Goal: Information Seeking & Learning: Learn about a topic

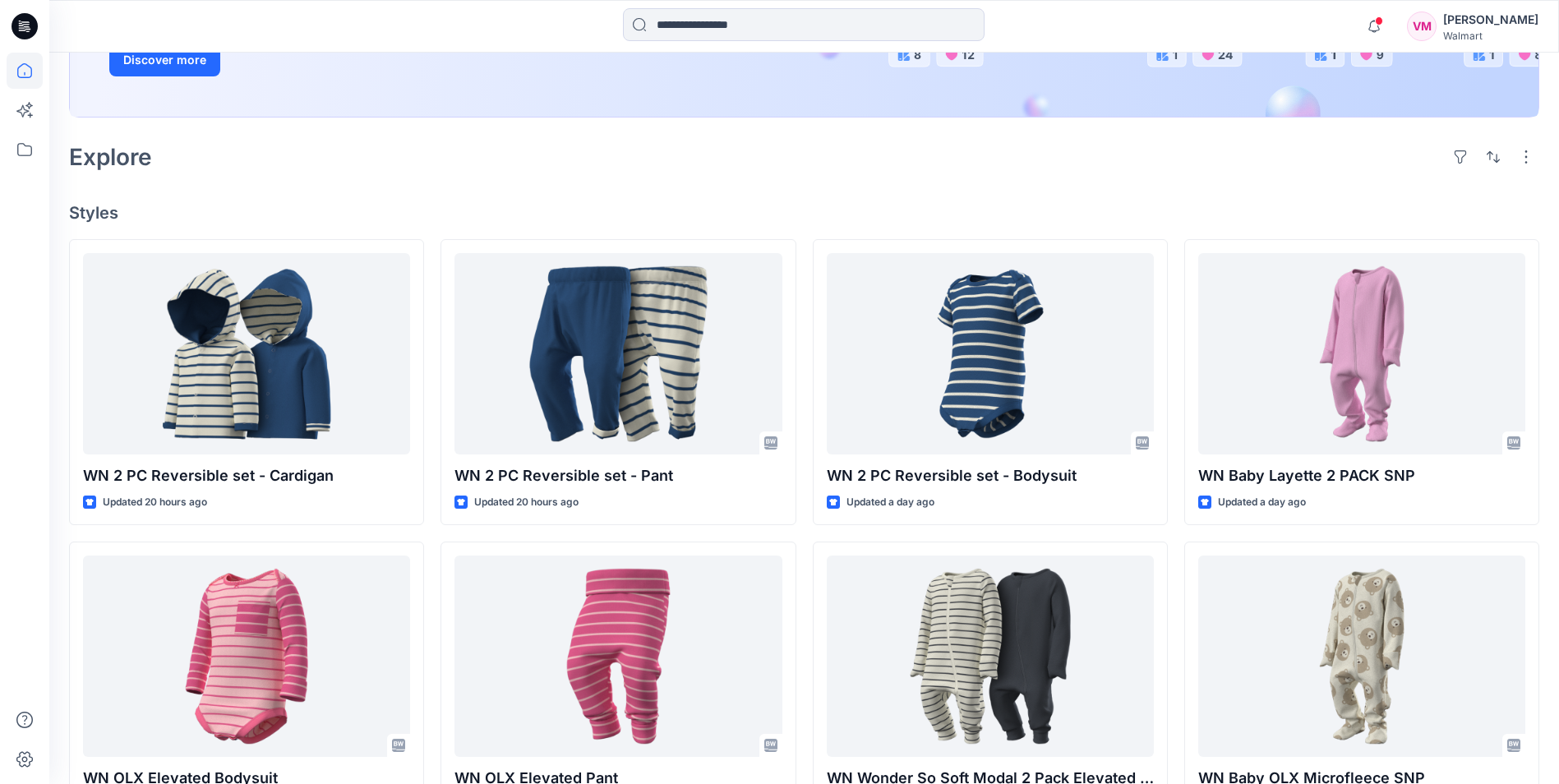
scroll to position [329, 0]
click at [18, 143] on icon at bounding box center [24, 149] width 36 height 36
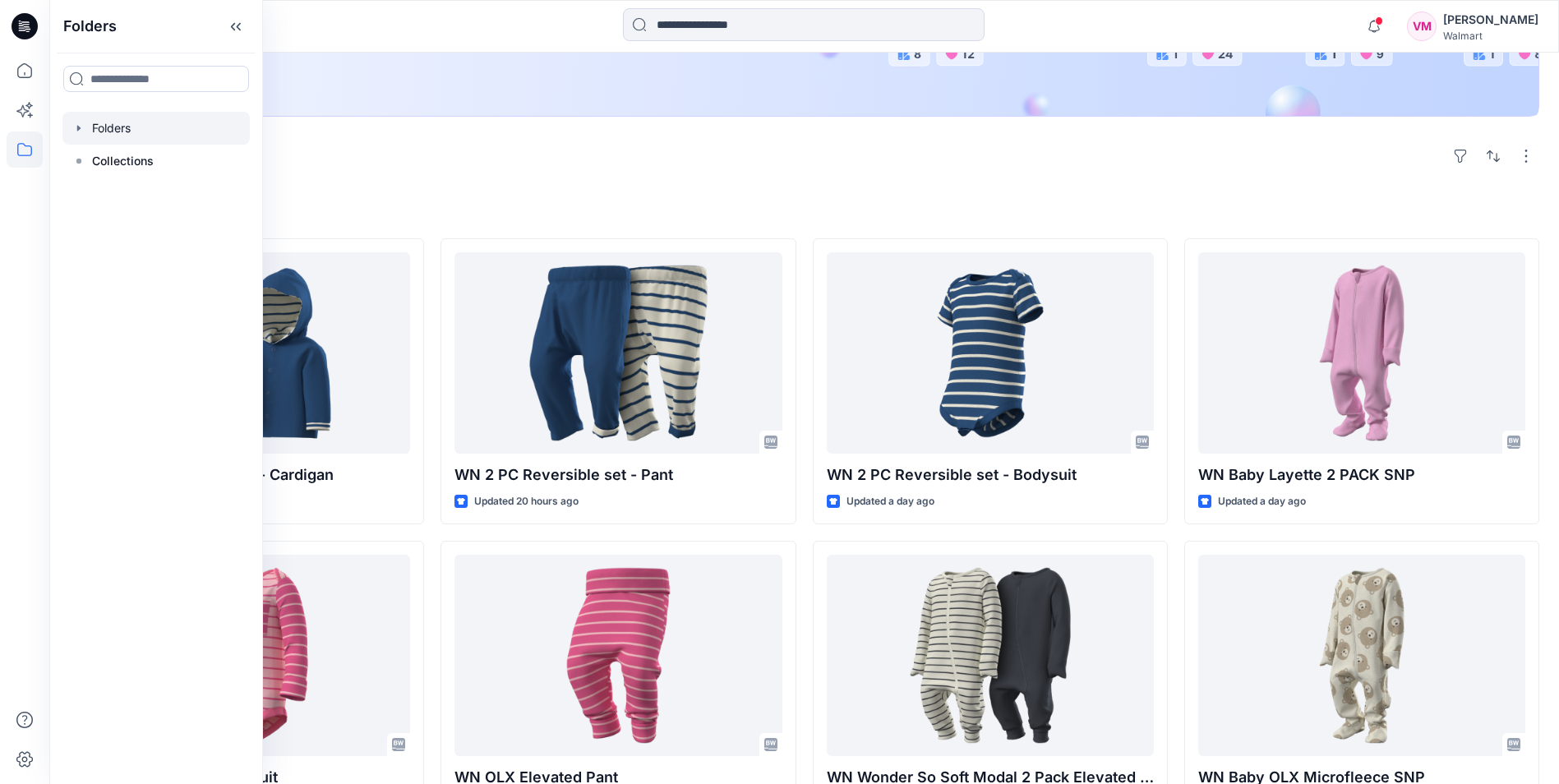
click at [113, 129] on div at bounding box center [155, 128] width 187 height 33
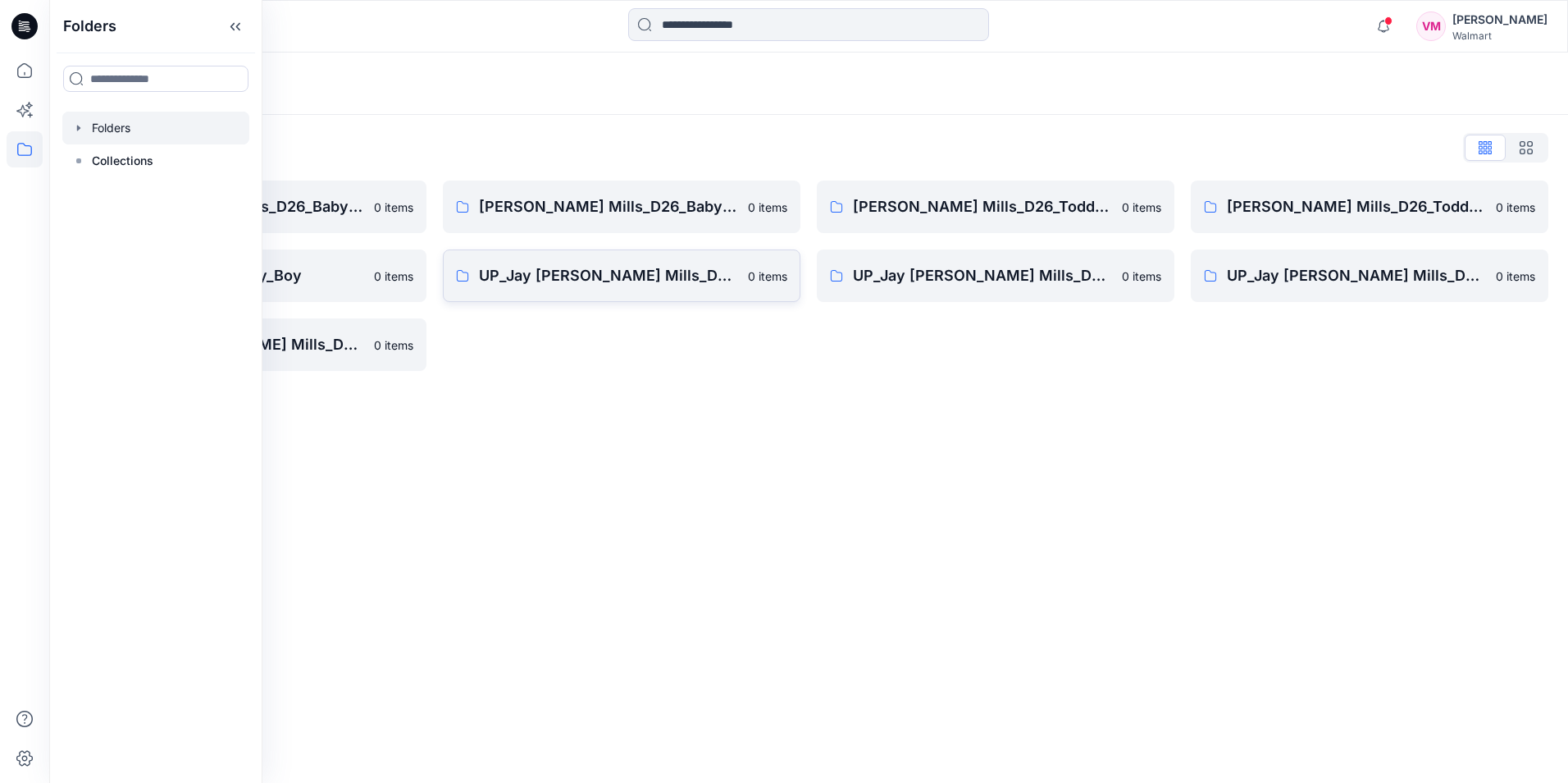
click at [592, 271] on p "UP_Jay [PERSON_NAME] Mills_D26_Baby Boy" at bounding box center [609, 275] width 259 height 23
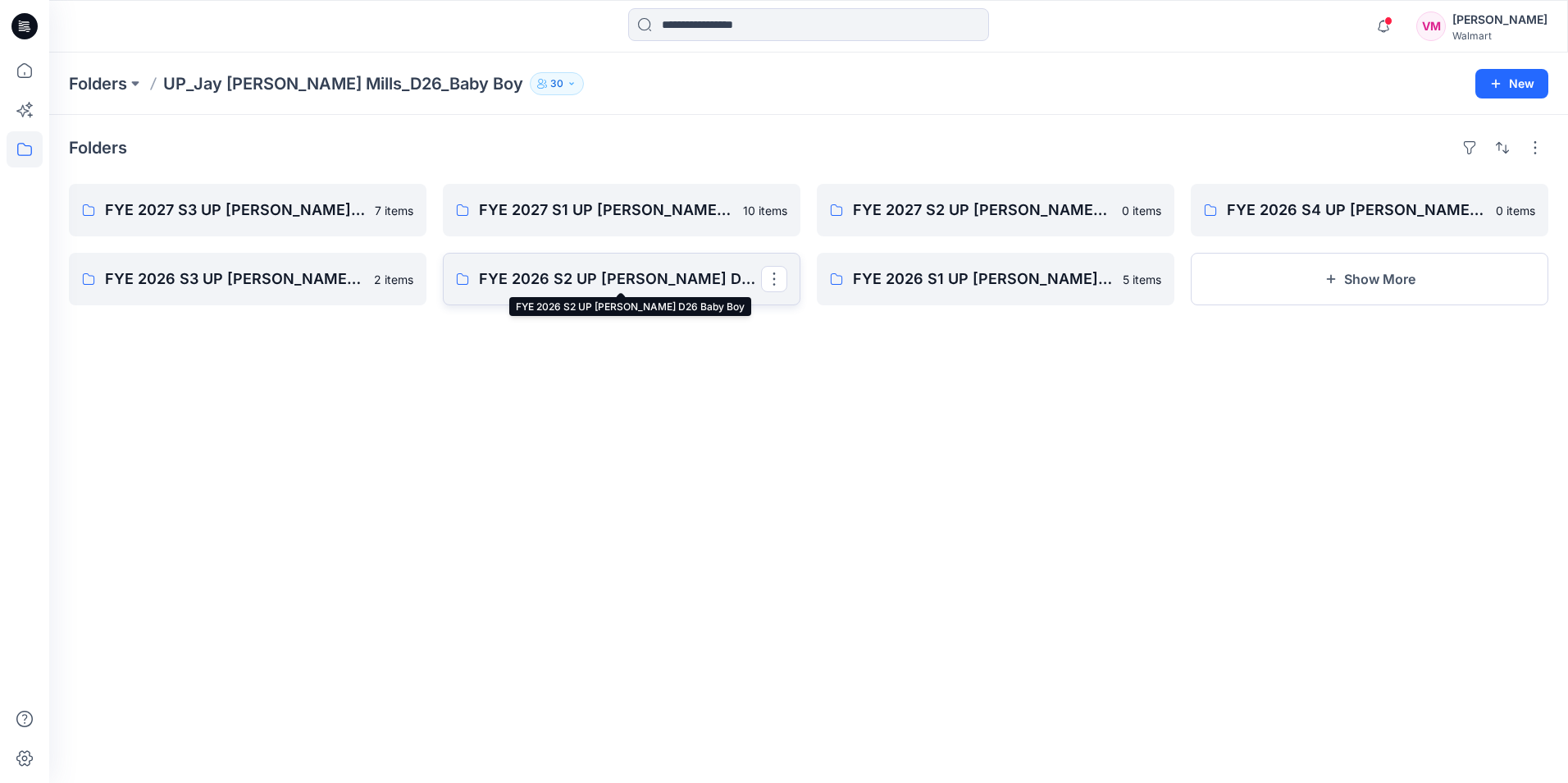
click at [590, 274] on p "FYE 2026 S2 UP Jay Jay Mills D26 Baby Boy" at bounding box center [620, 279] width 282 height 23
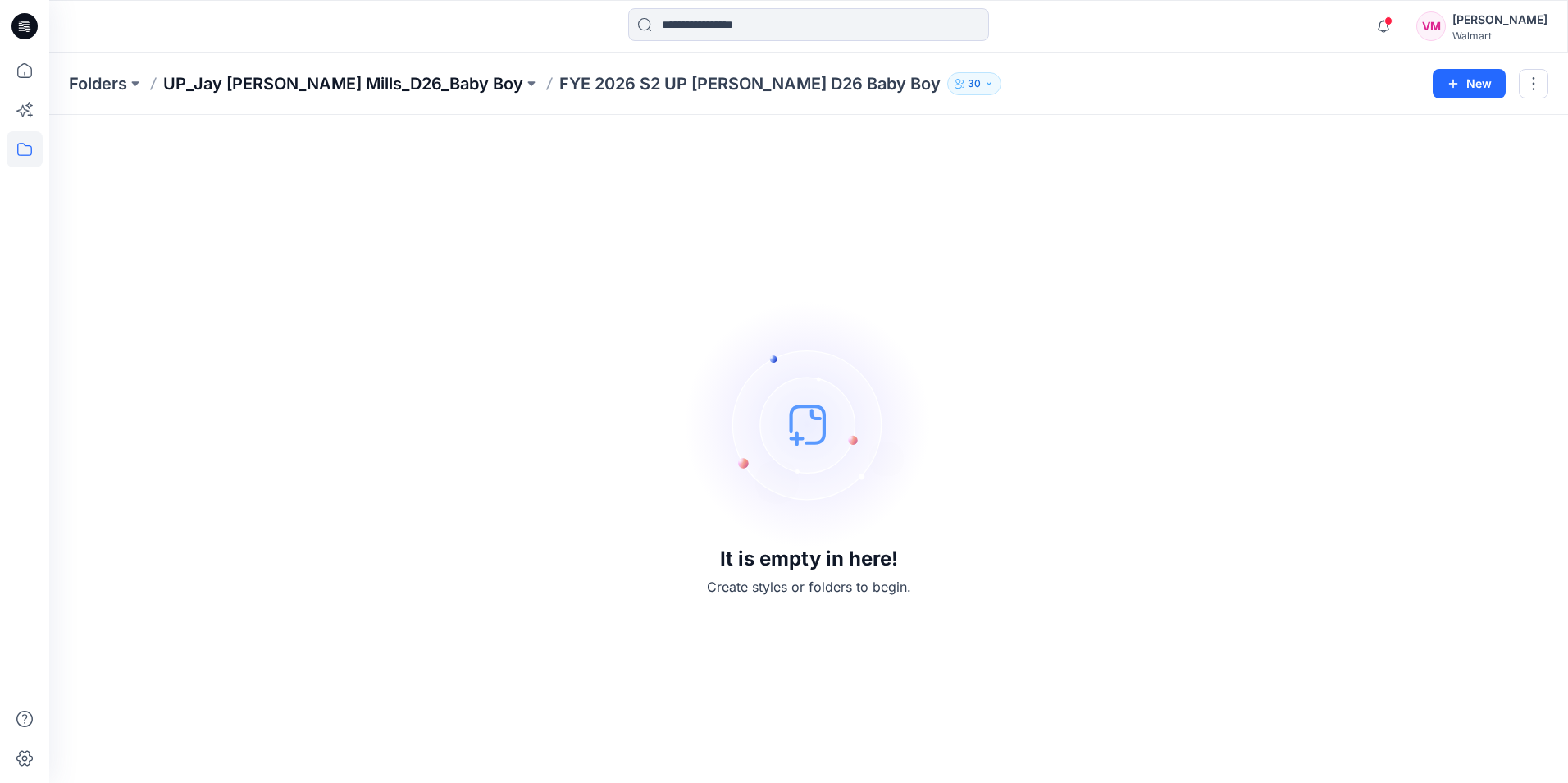
click at [262, 82] on p "UP_Jay [PERSON_NAME] Mills_D26_Baby Boy" at bounding box center [343, 84] width 360 height 23
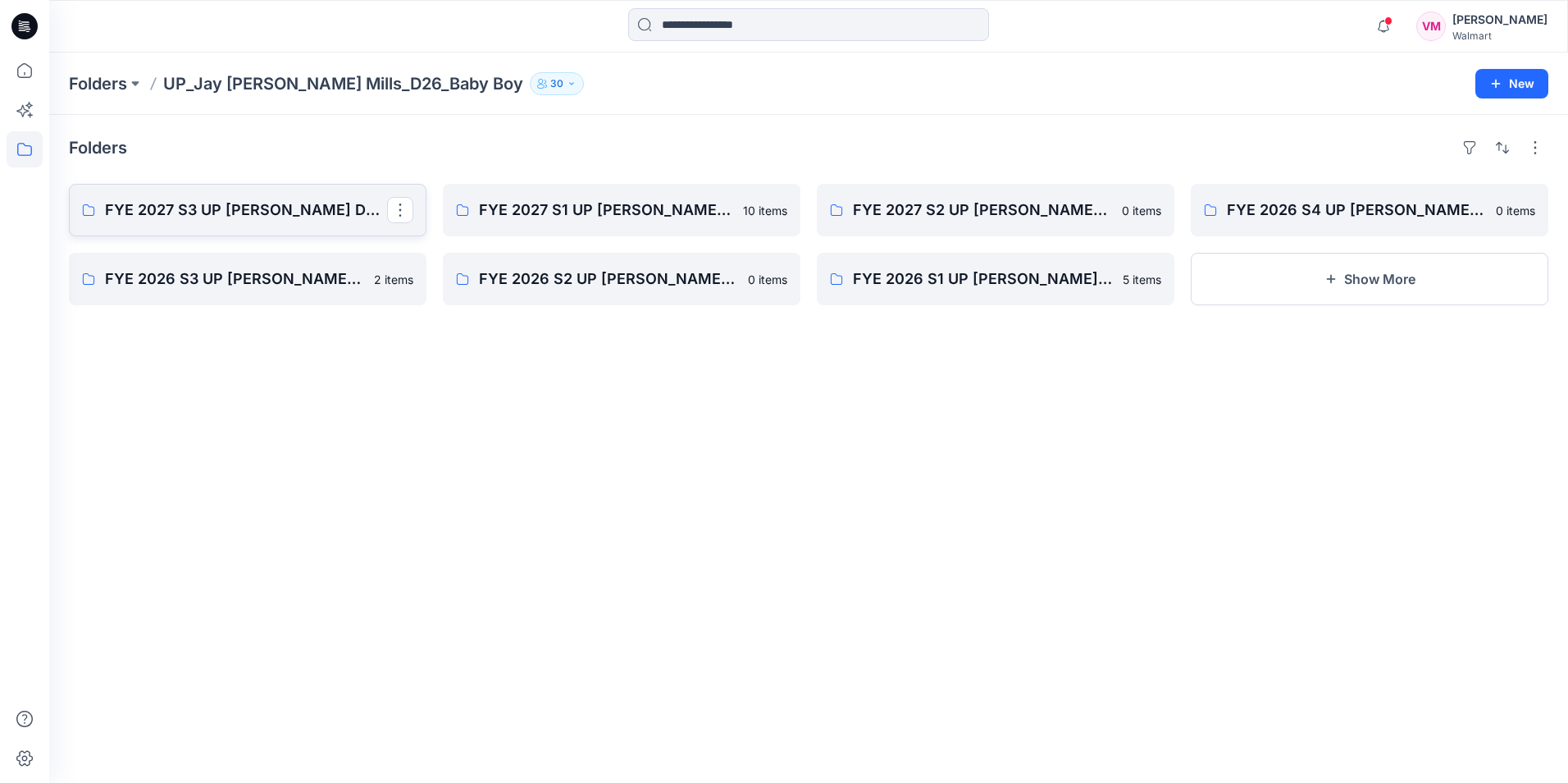
click at [200, 206] on p "FYE 2027 S3 UP [PERSON_NAME] D26 Baby Boy" at bounding box center [246, 210] width 282 height 23
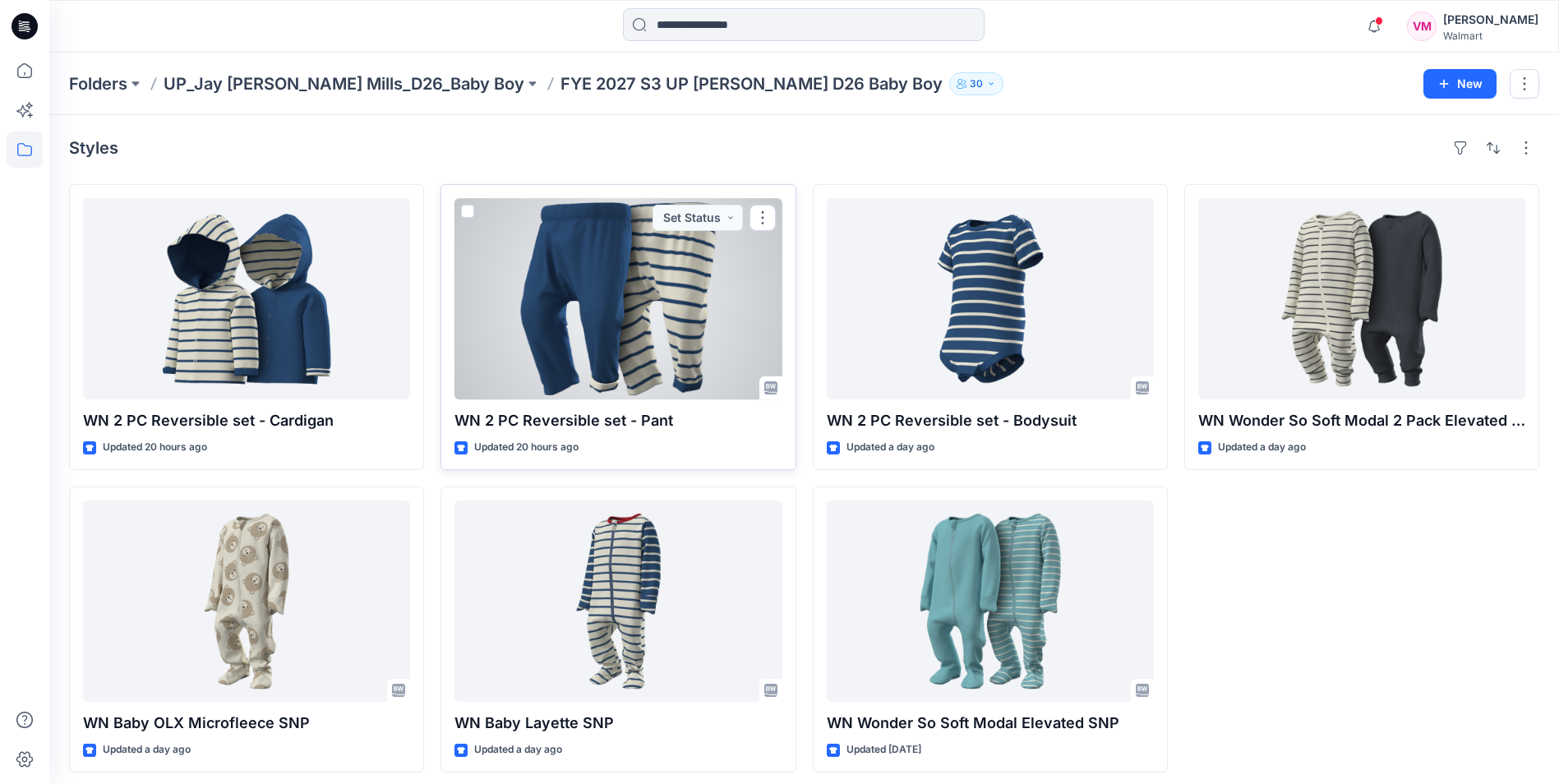
scroll to position [8, 0]
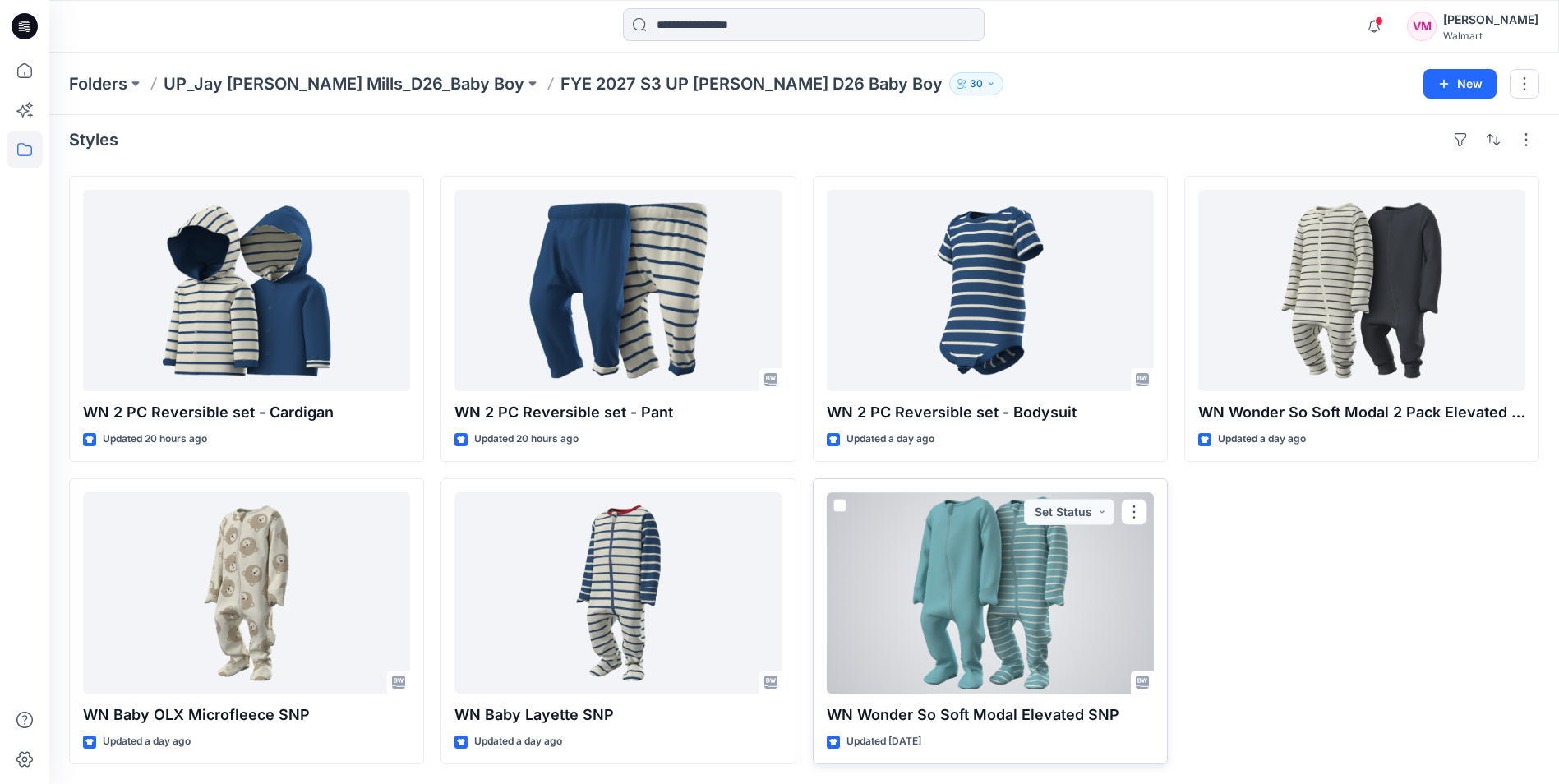
click at [949, 588] on div at bounding box center [990, 593] width 327 height 201
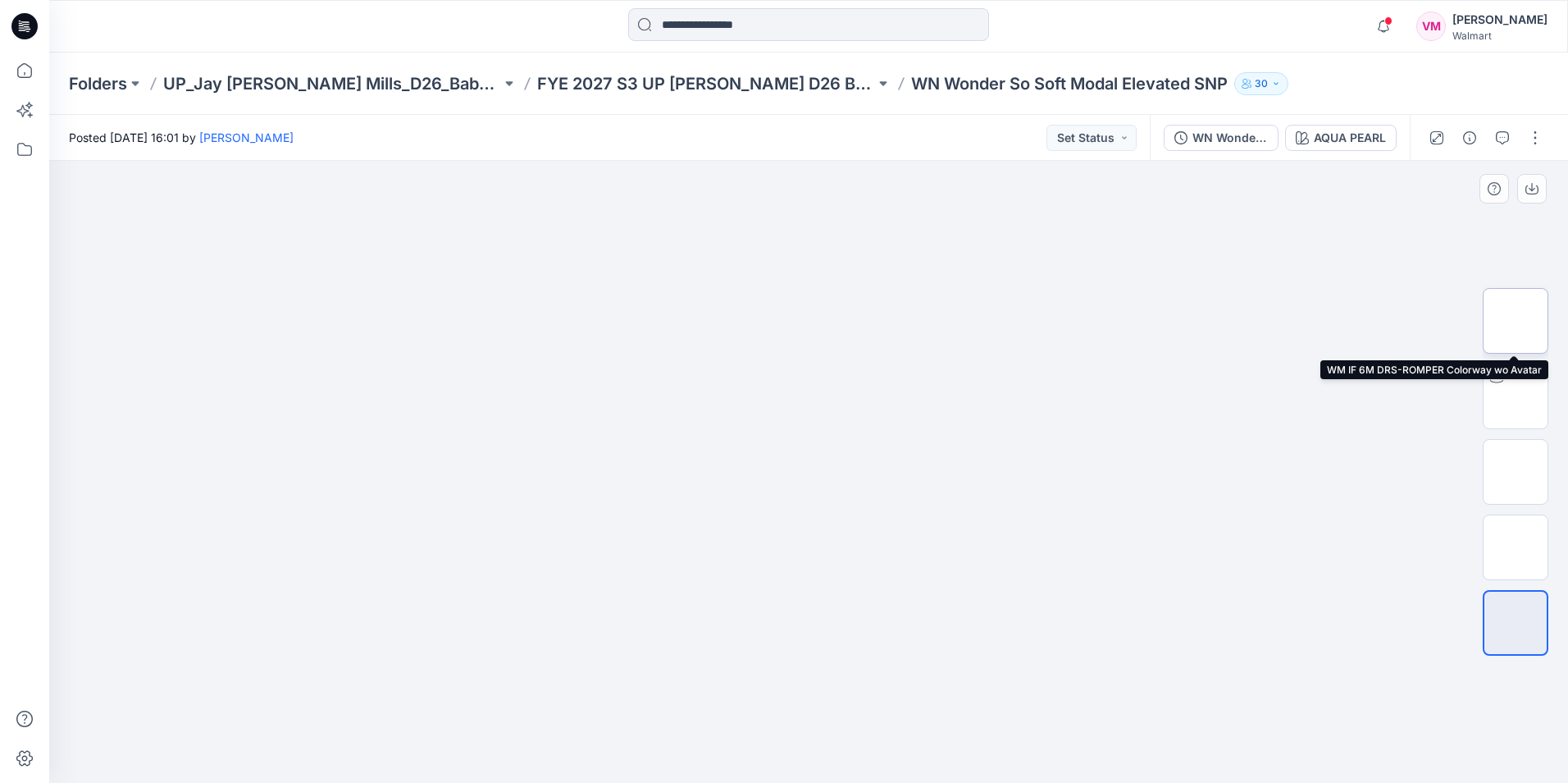
click at [1515, 321] on img at bounding box center [1515, 321] width 0 height 0
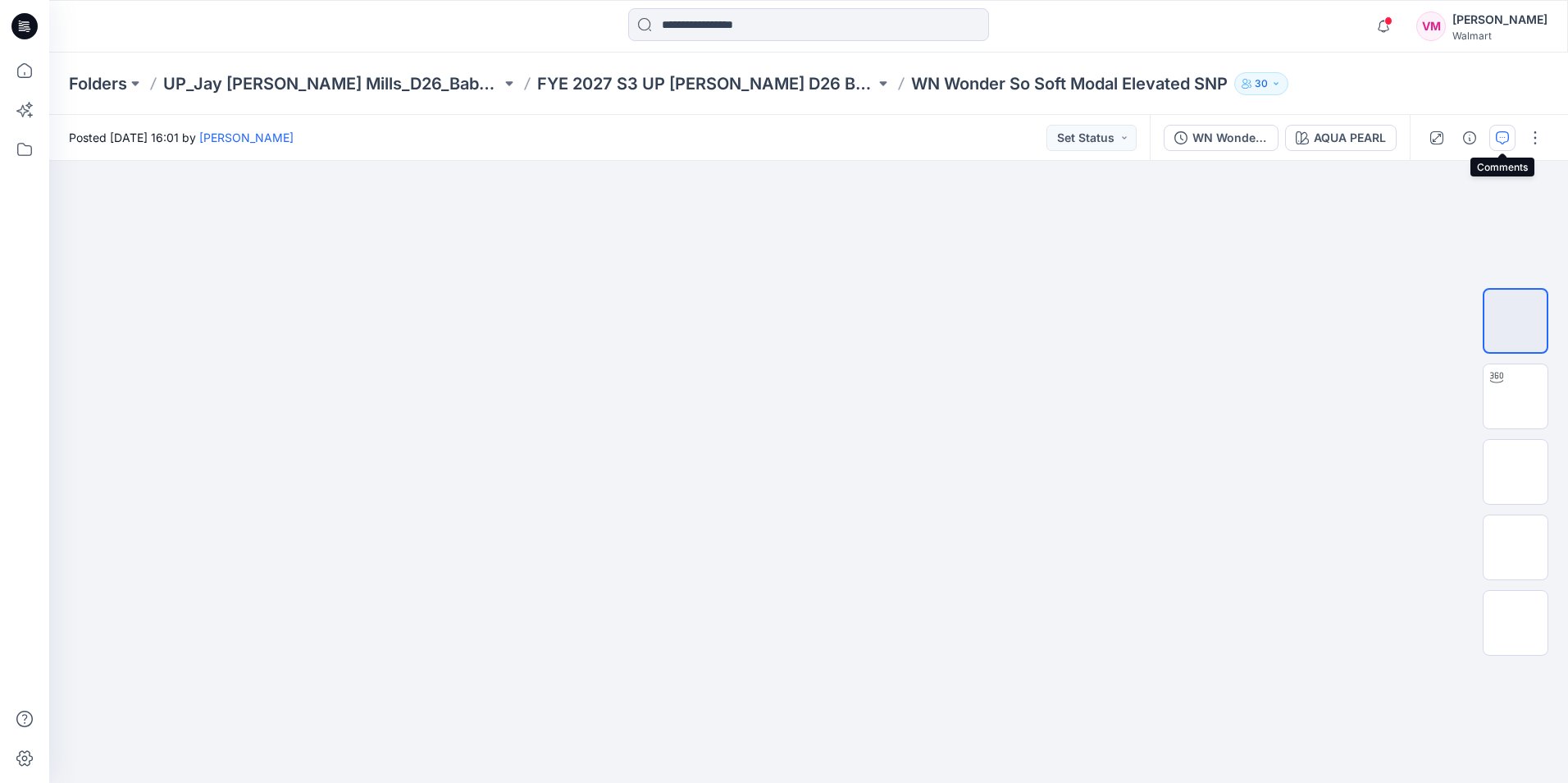
click at [1504, 136] on icon "button" at bounding box center [1502, 138] width 13 height 13
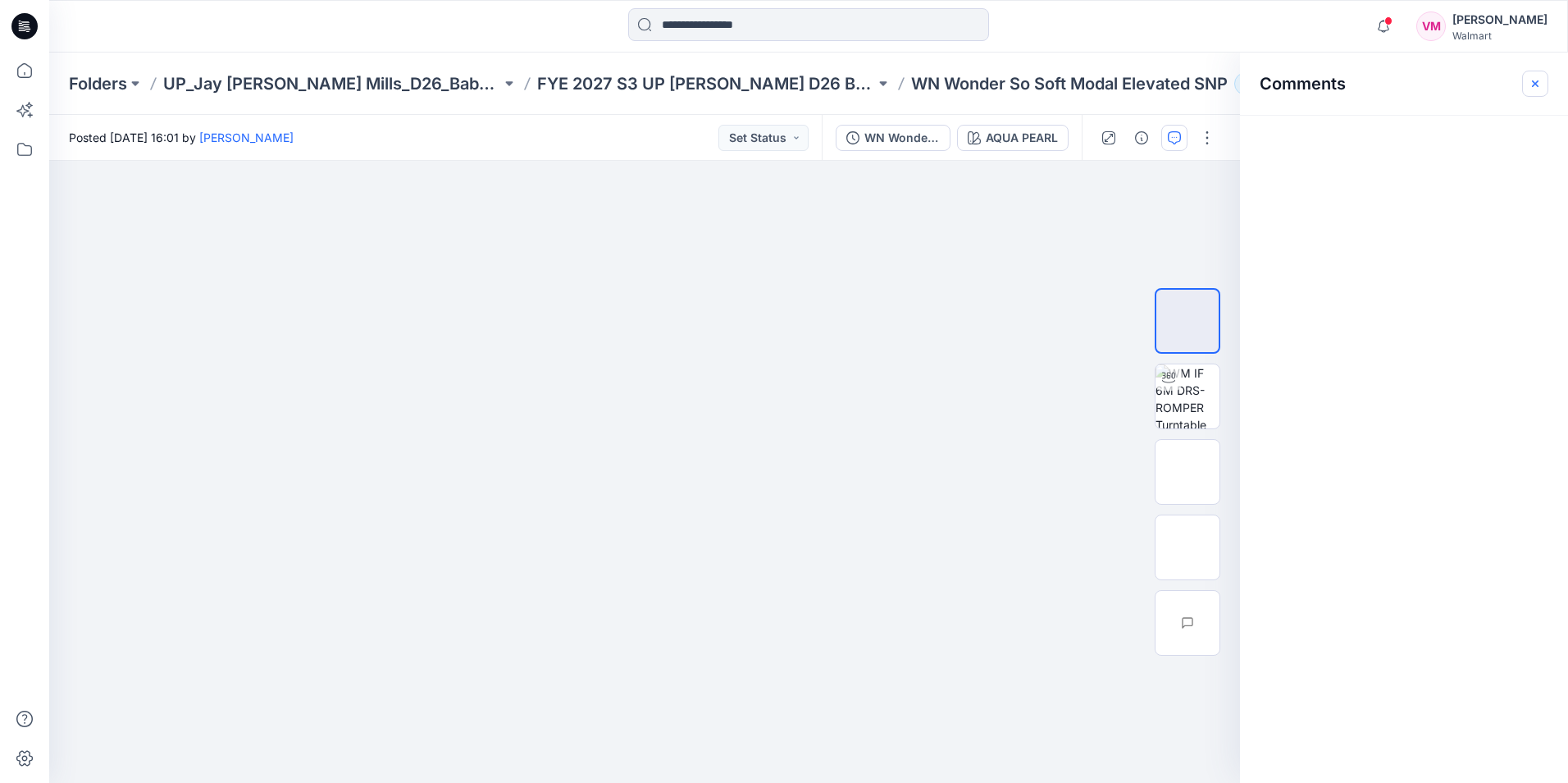
click at [1532, 87] on icon "button" at bounding box center [1535, 84] width 13 height 13
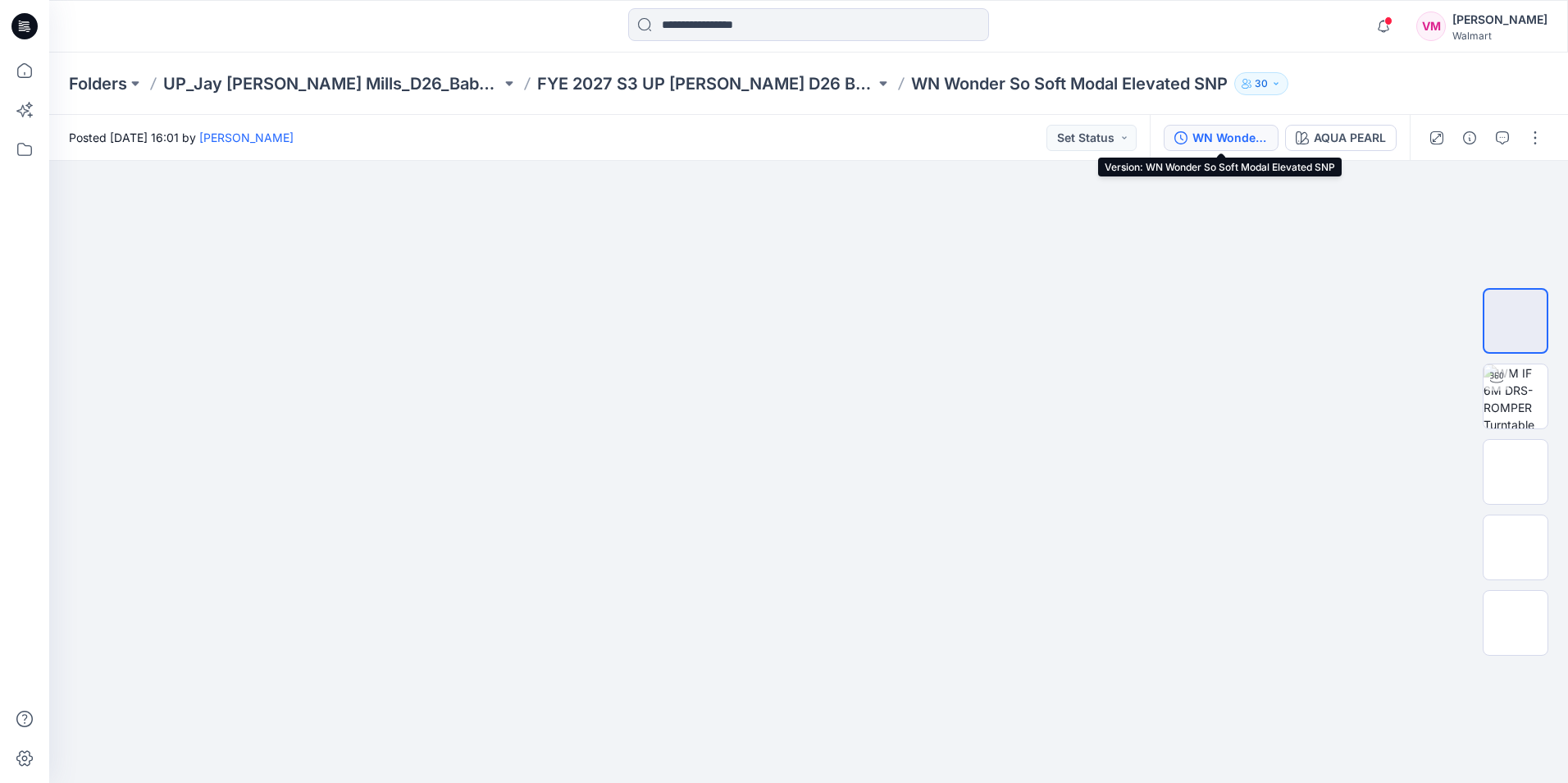
click at [1214, 139] on div "WN Wonder So Soft Modal Elevated SNP" at bounding box center [1230, 137] width 75 height 18
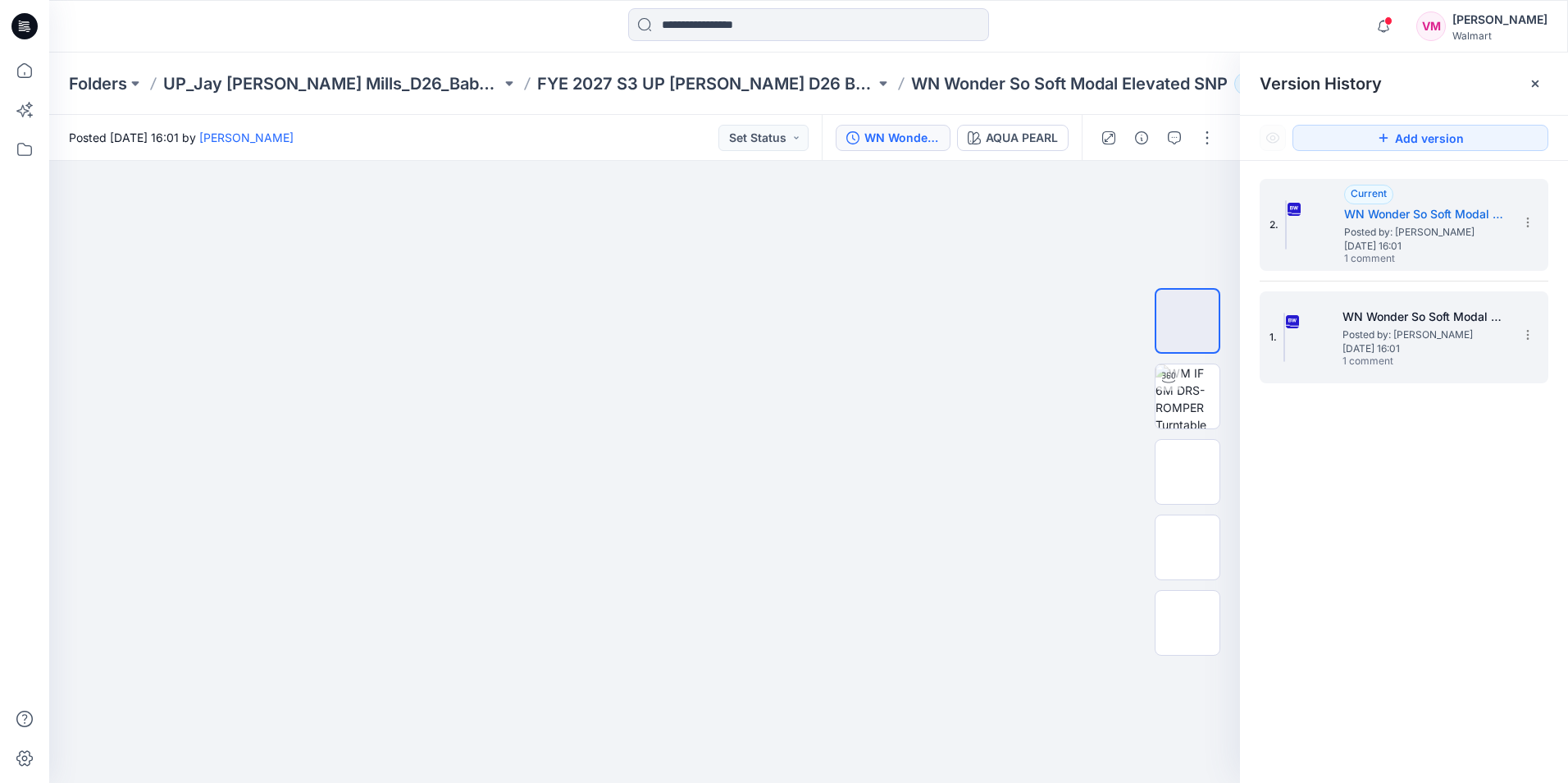
click at [1286, 336] on img at bounding box center [1285, 337] width 2 height 49
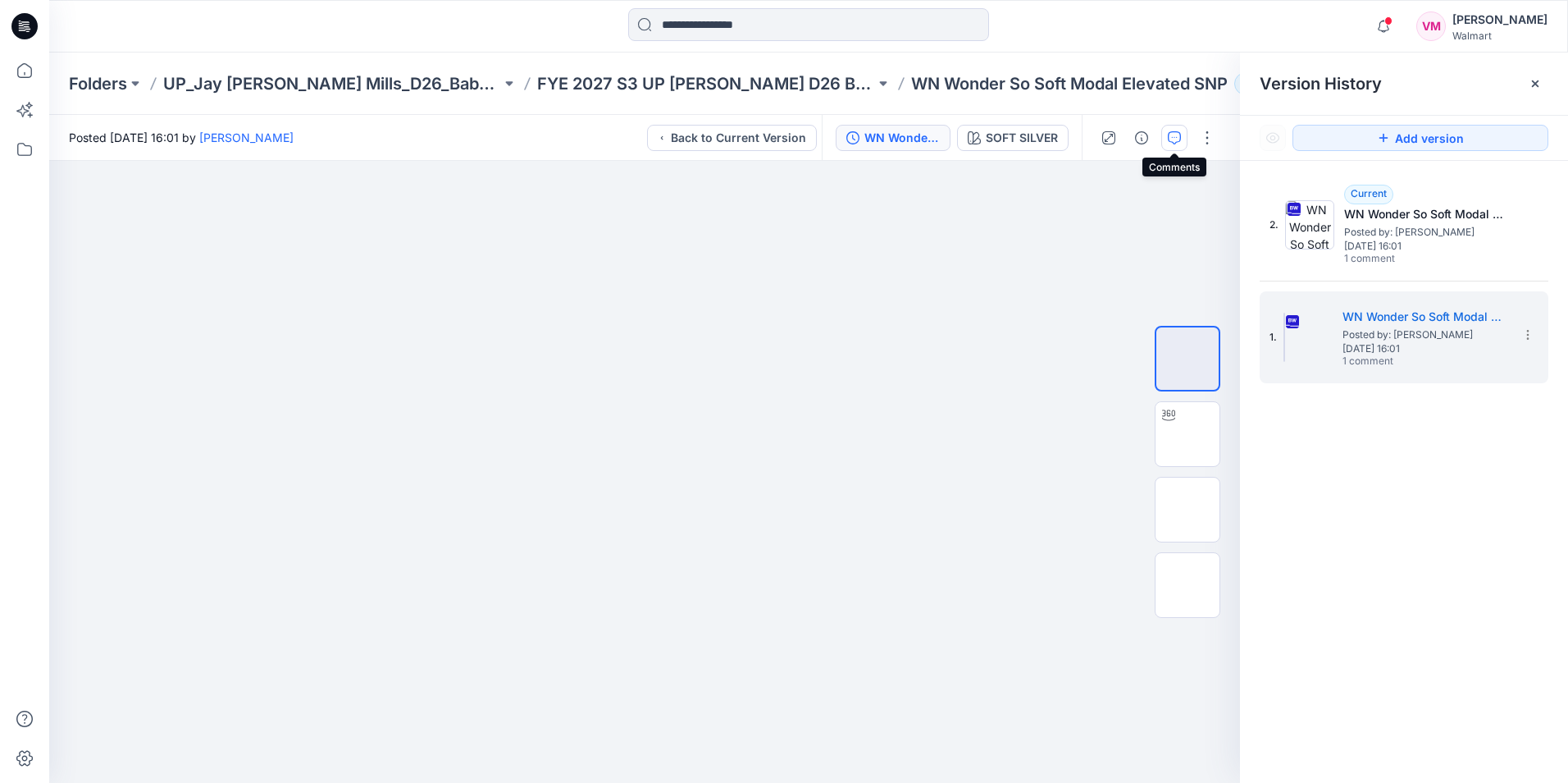
click at [1169, 137] on icon "button" at bounding box center [1175, 138] width 13 height 13
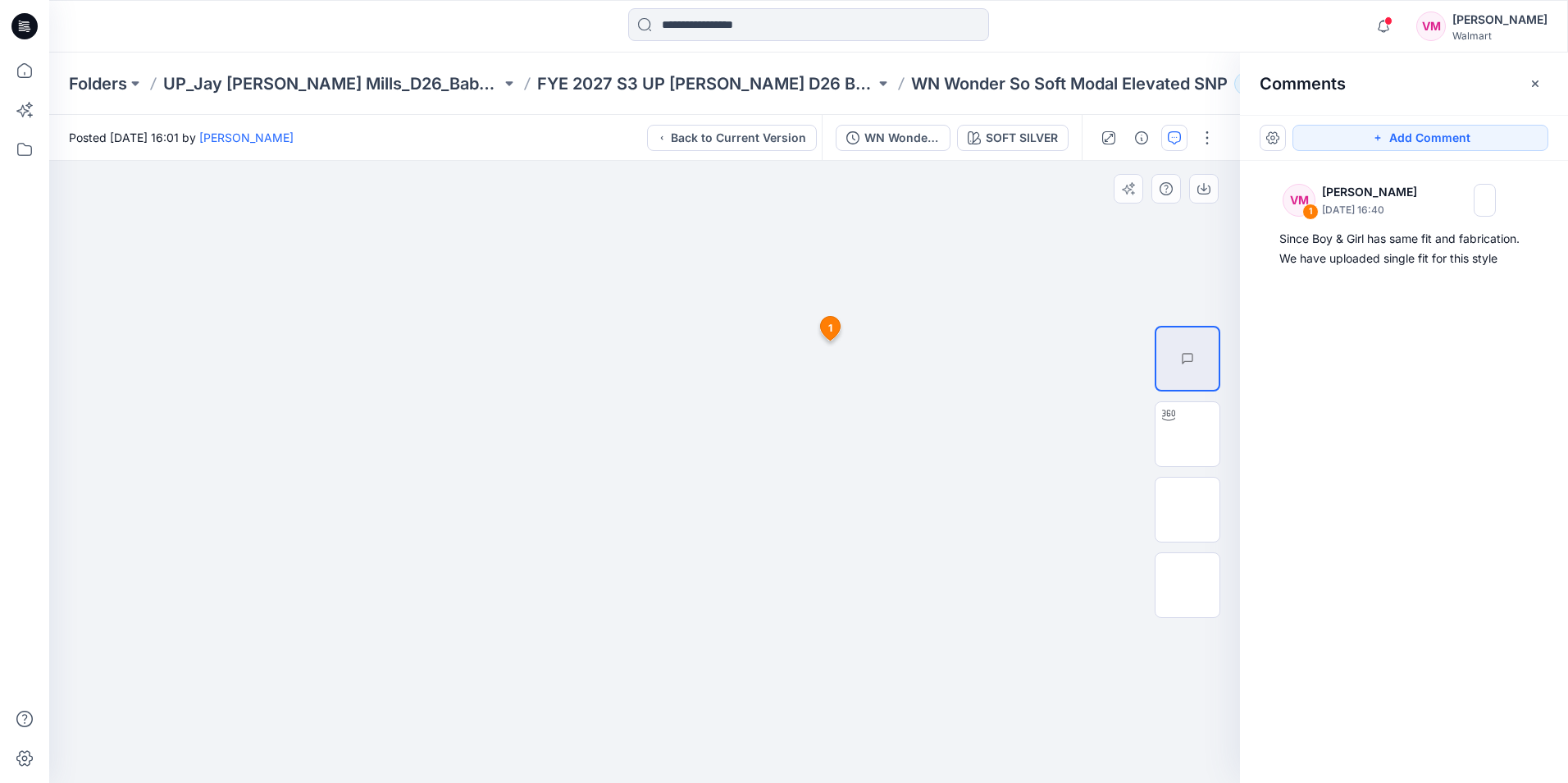
click at [831, 323] on span "1" at bounding box center [830, 329] width 4 height 15
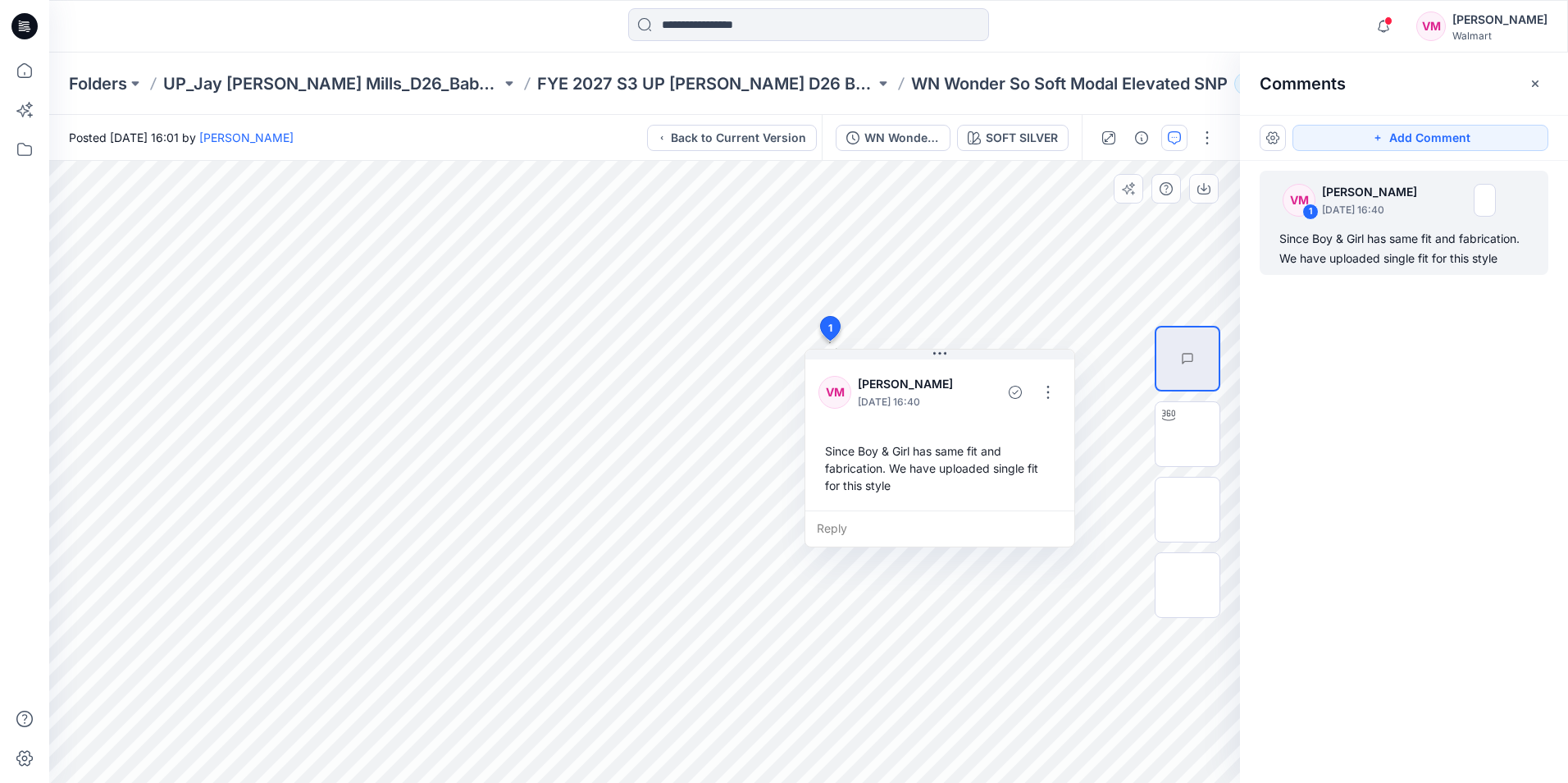
click at [831, 323] on span "1" at bounding box center [830, 329] width 4 height 15
click at [1031, 84] on p "WN Wonder So Soft Modal Elevated SNP" at bounding box center [1069, 84] width 316 height 23
click at [758, 84] on p "FYE 2027 S3 UP [PERSON_NAME] D26 Baby Boy" at bounding box center [707, 84] width 338 height 23
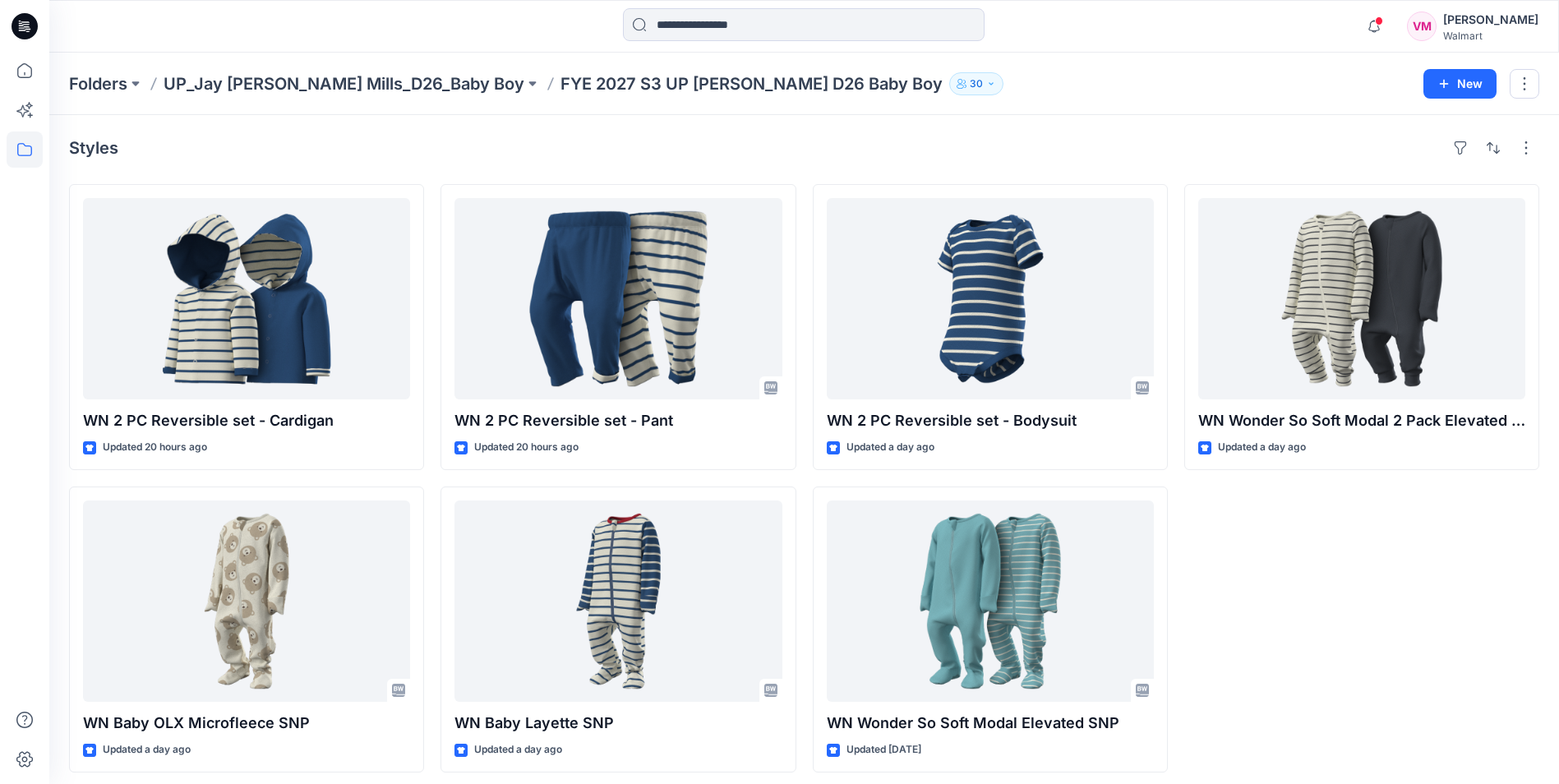
scroll to position [8, 0]
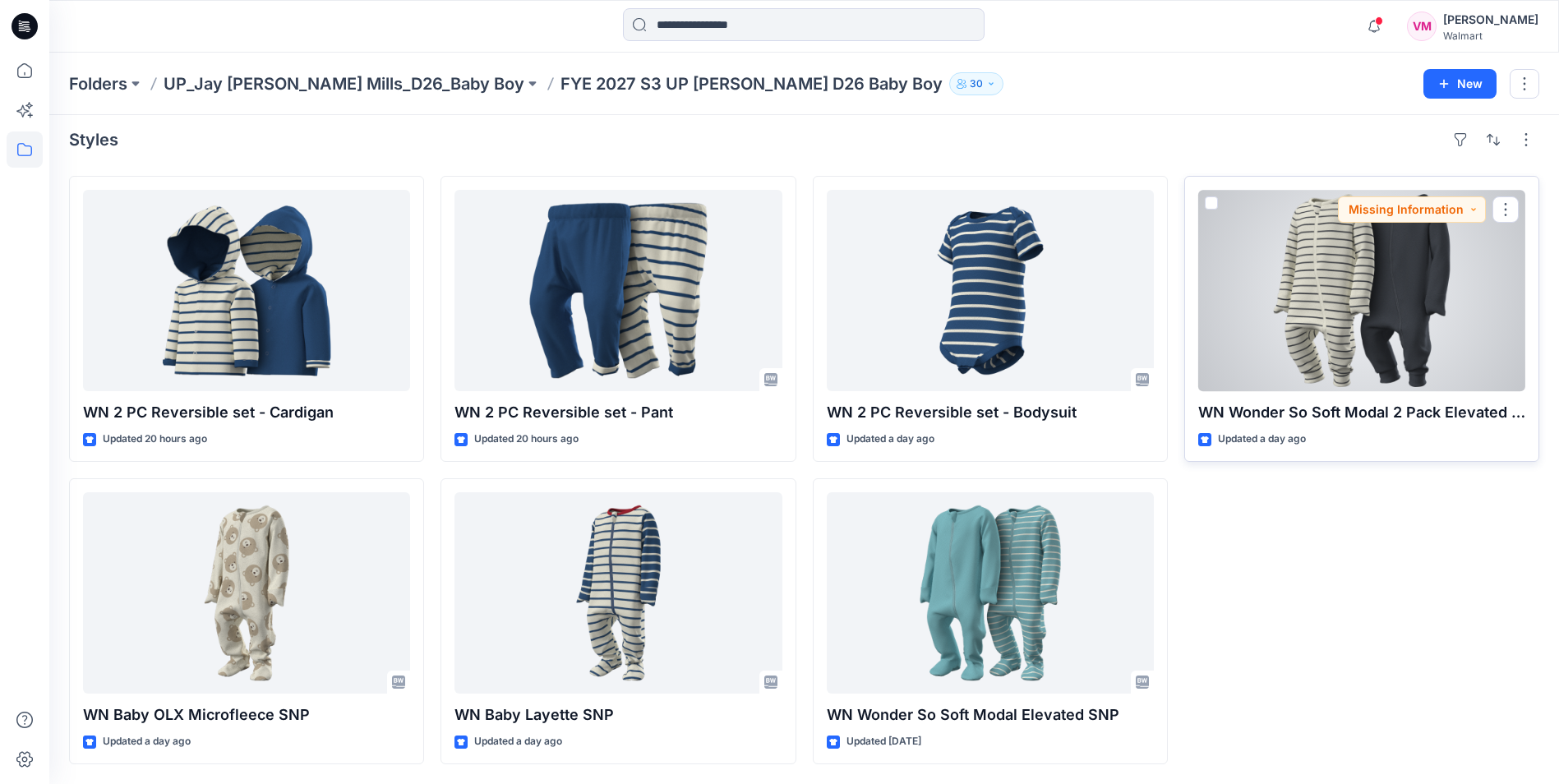
click at [1289, 288] on div at bounding box center [1362, 290] width 327 height 201
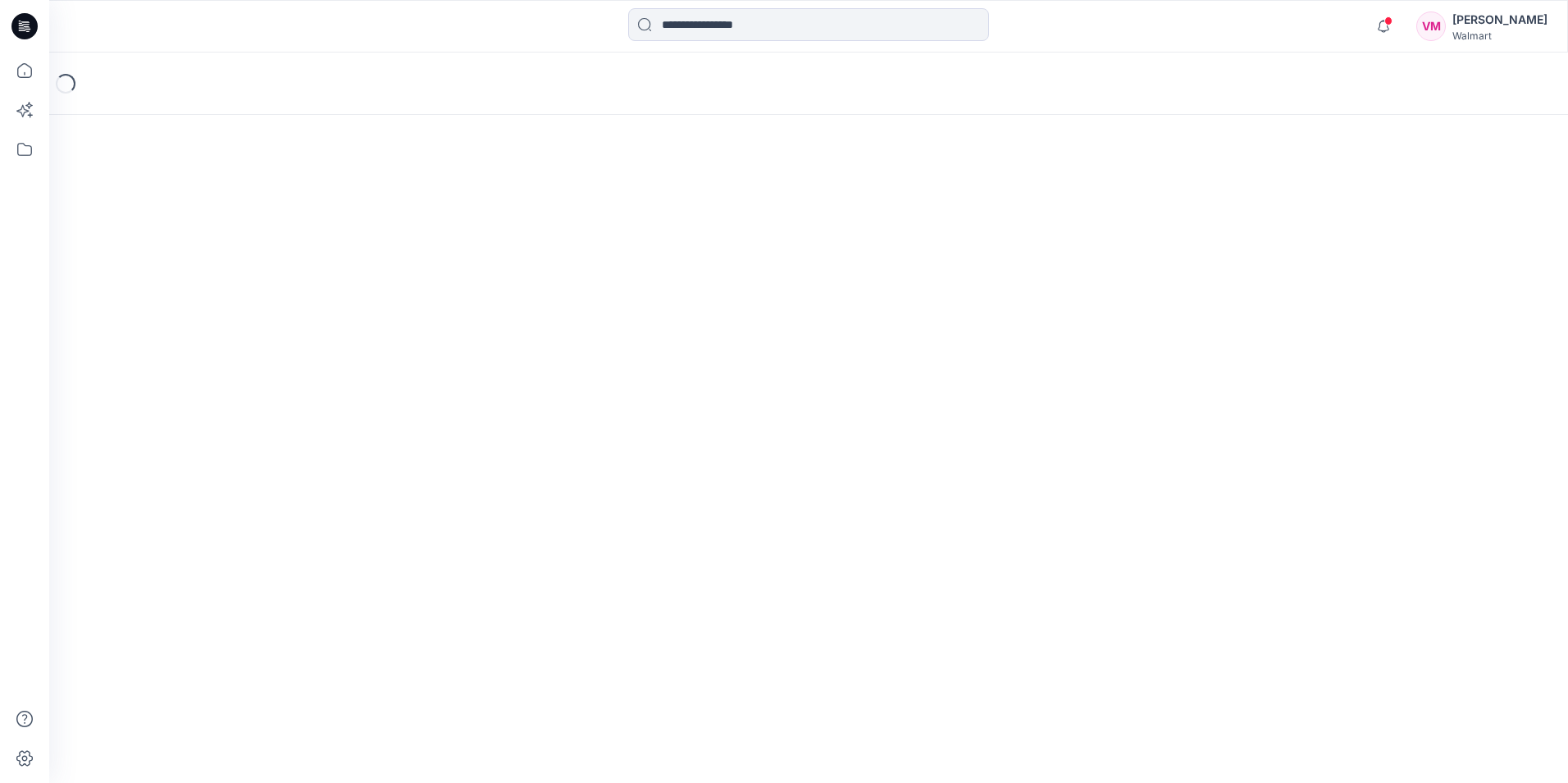
click at [1286, 287] on div "Loading..." at bounding box center [808, 418] width 1519 height 730
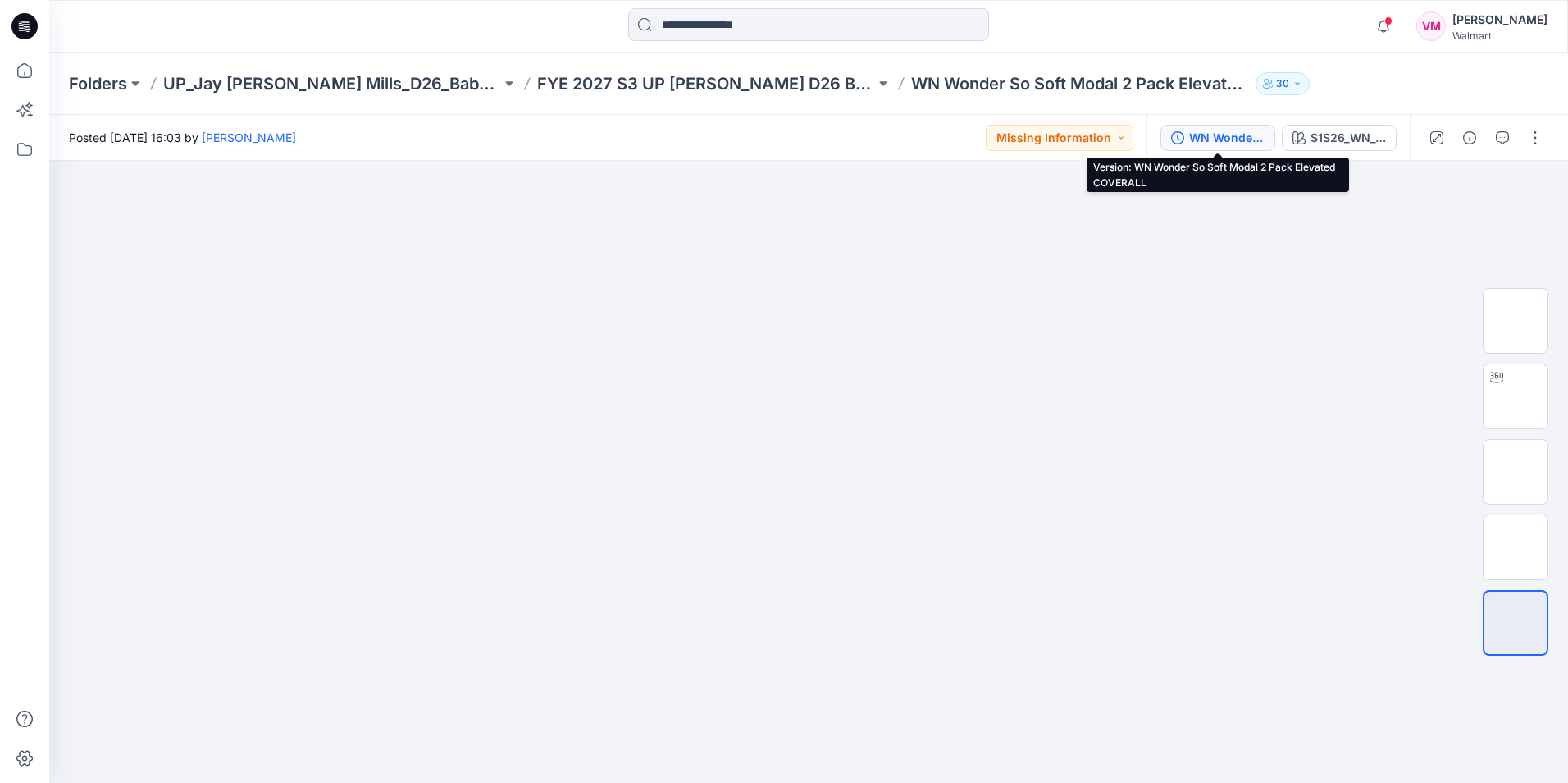
click at [1231, 137] on div "WN Wonder So Soft Modal 2 Pack Elevated COVERALL" at bounding box center [1227, 137] width 75 height 18
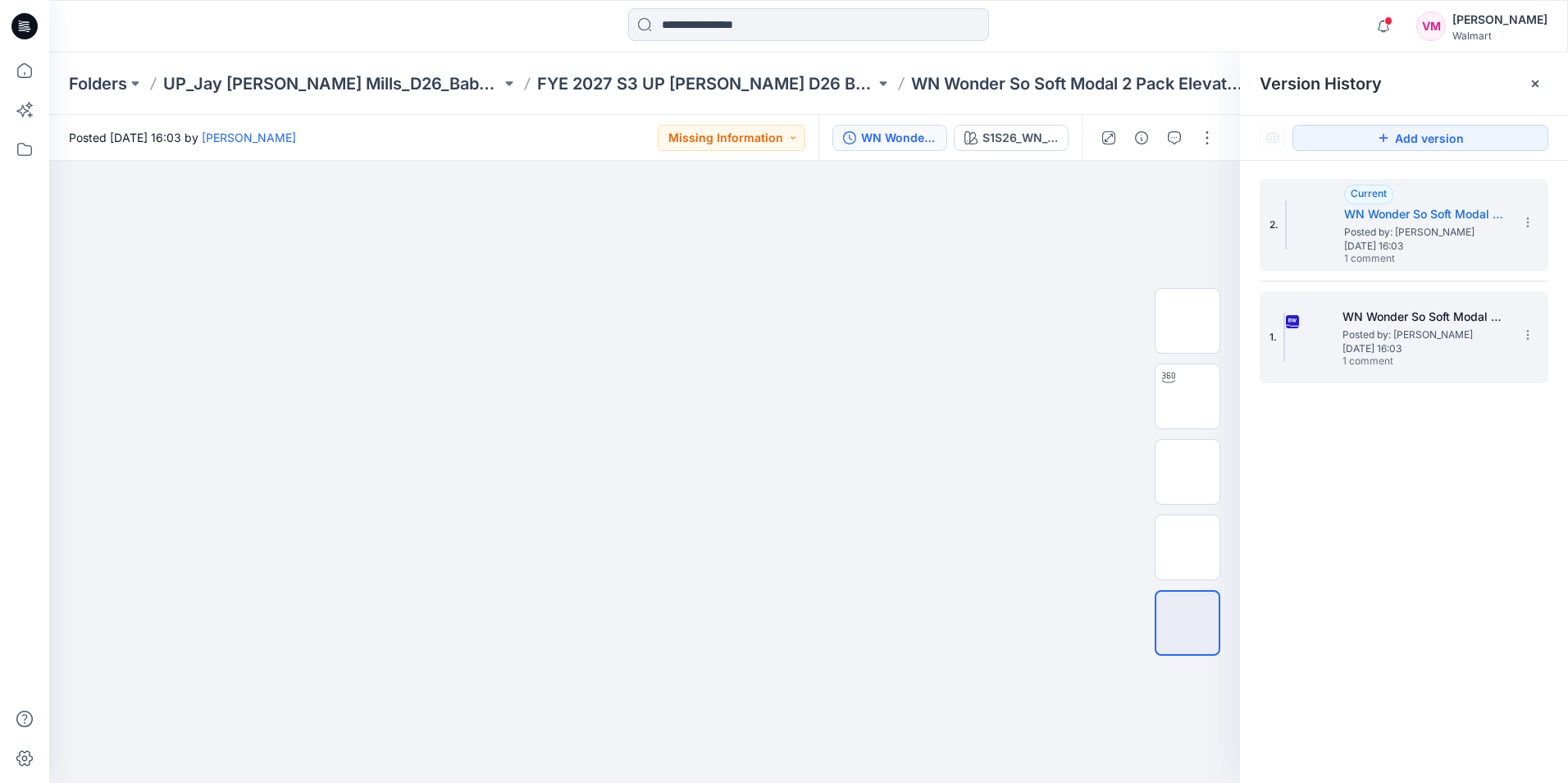
click at [1346, 333] on span "Posted by: [PERSON_NAME]" at bounding box center [1424, 334] width 164 height 16
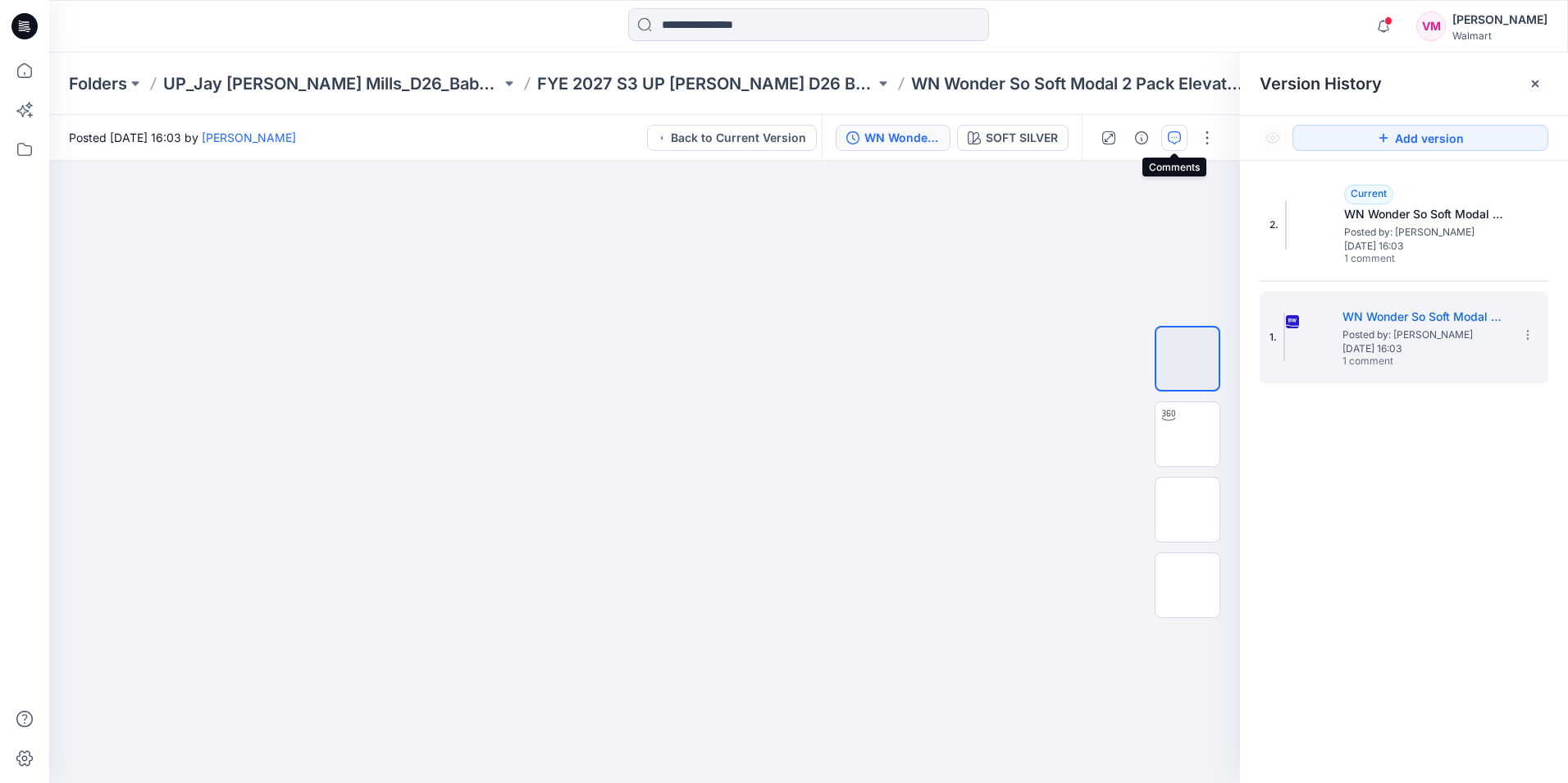
click at [1174, 140] on icon "button" at bounding box center [1175, 138] width 13 height 13
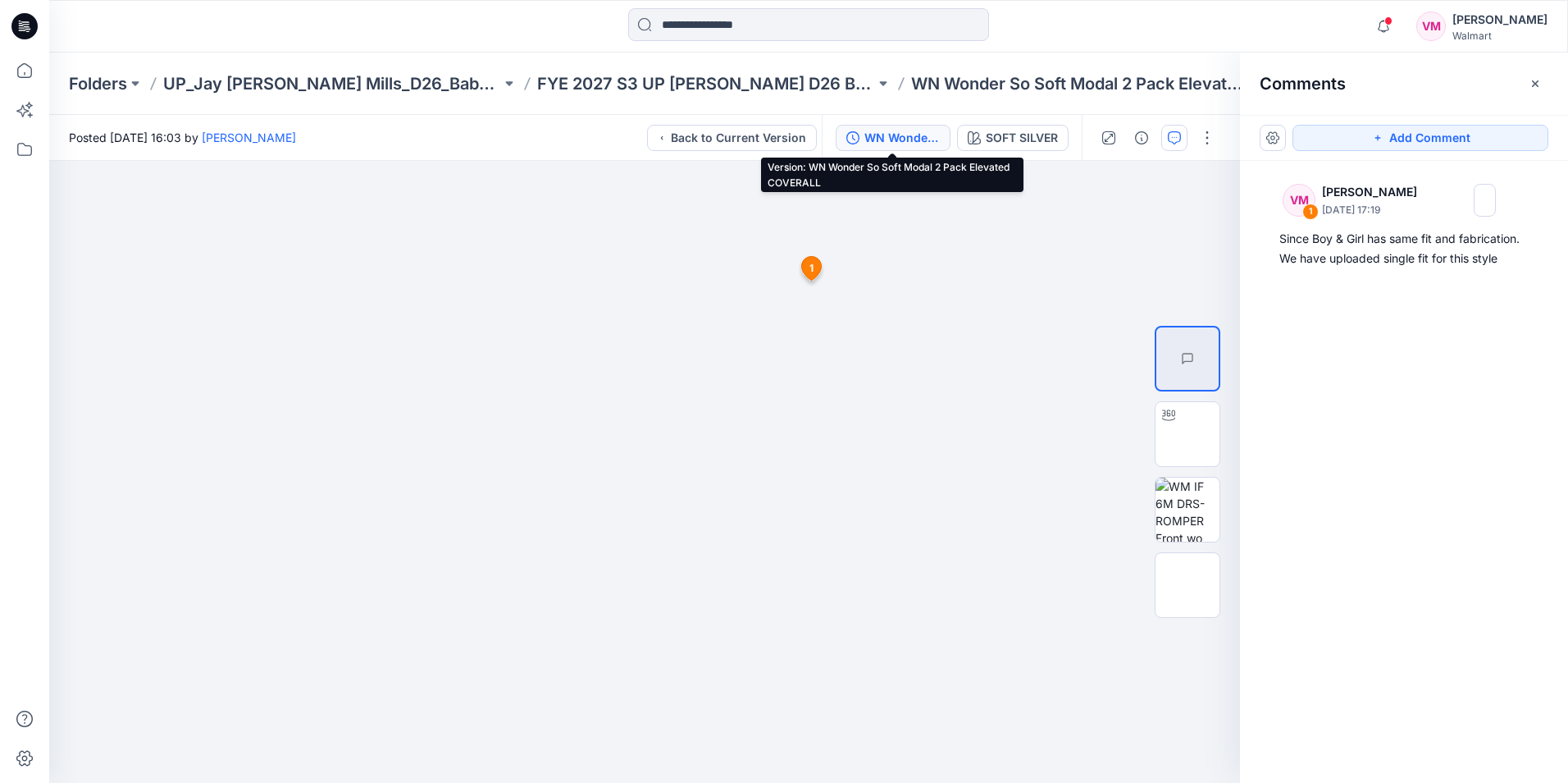
click at [916, 138] on div "WN Wonder So Soft Modal 2 Pack Elevated COVERALL" at bounding box center [902, 137] width 75 height 18
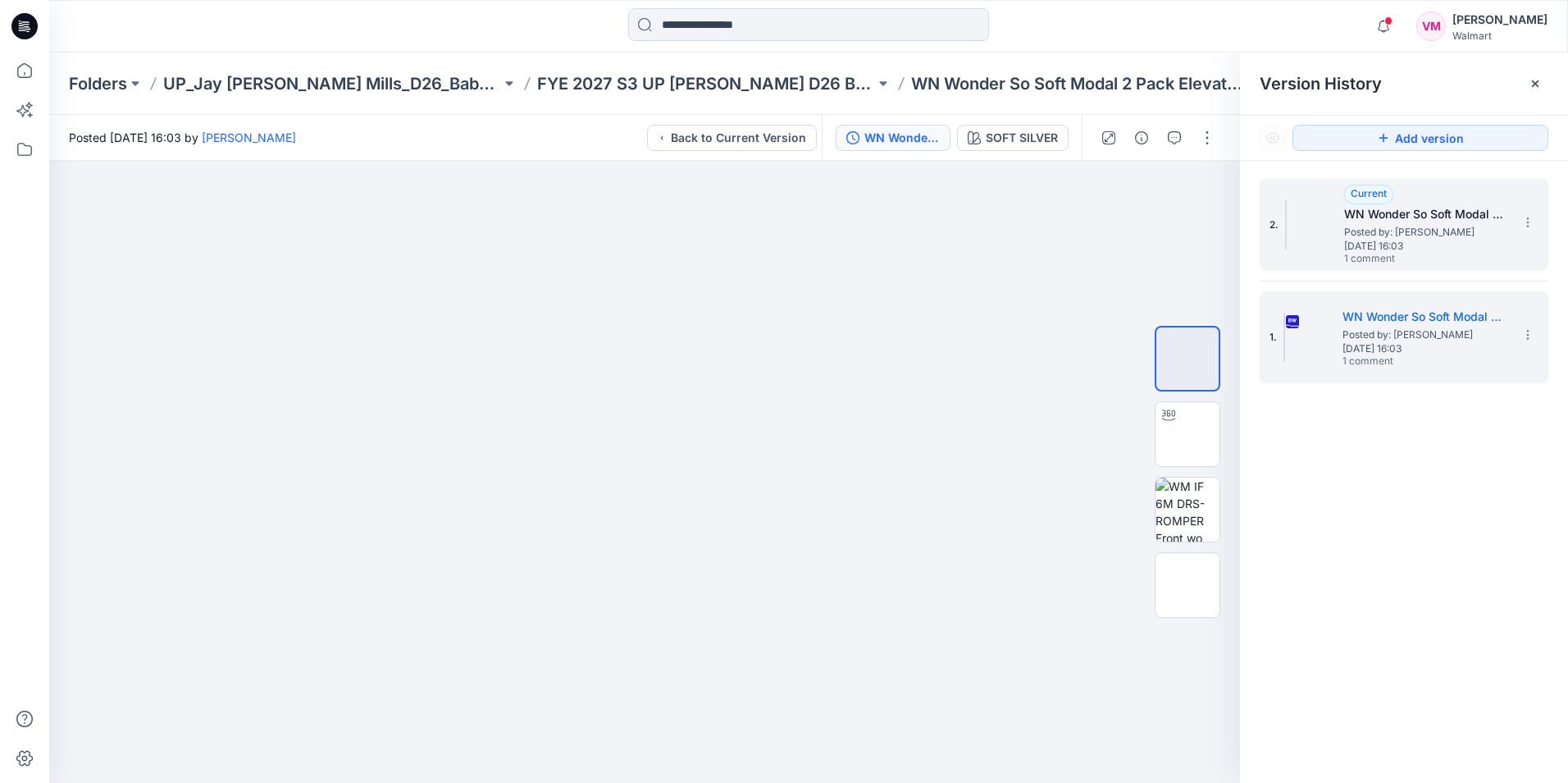
click at [1386, 259] on span "1 comment" at bounding box center [1402, 259] width 114 height 13
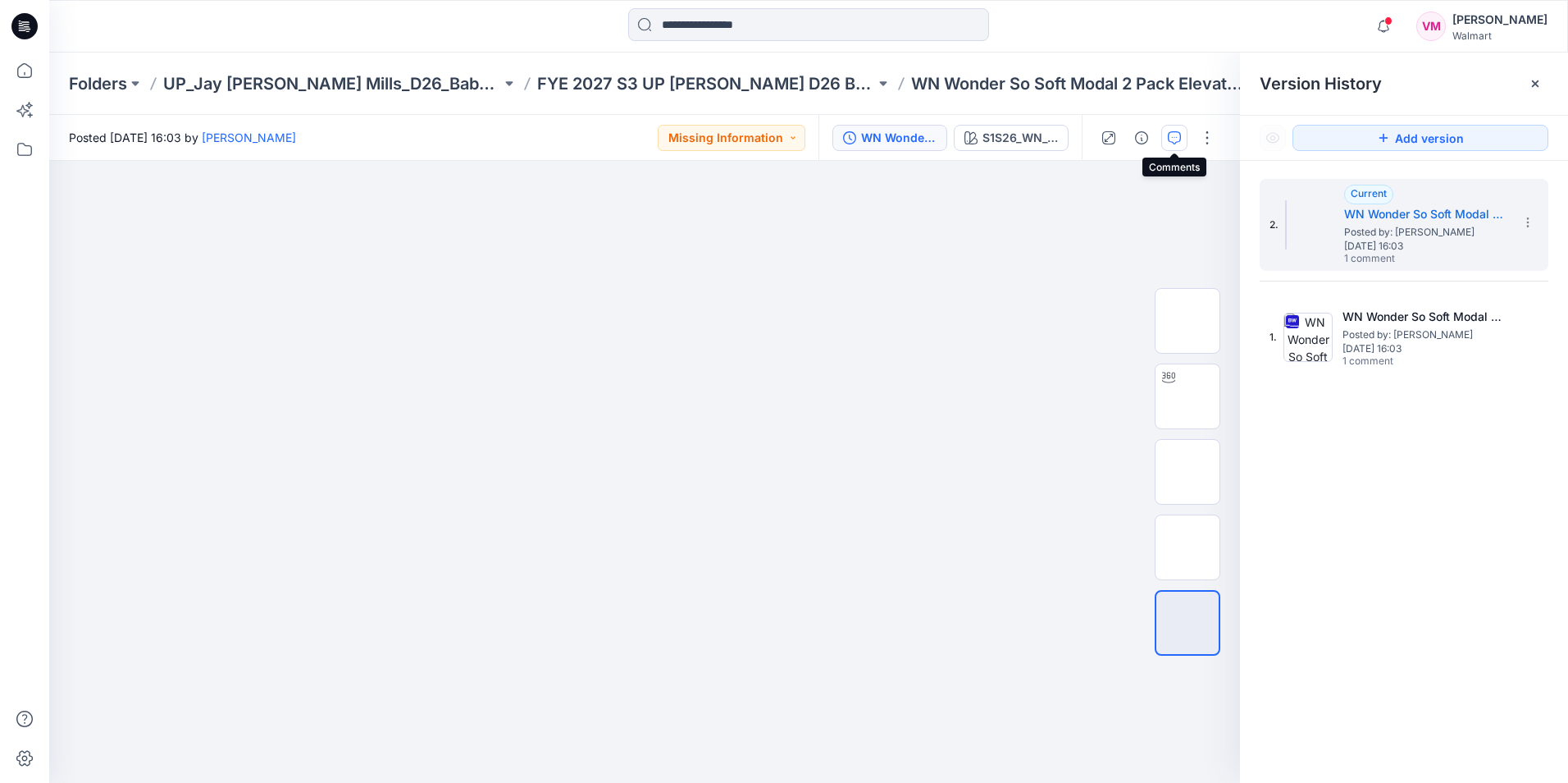
click at [1173, 140] on icon "button" at bounding box center [1175, 138] width 13 height 13
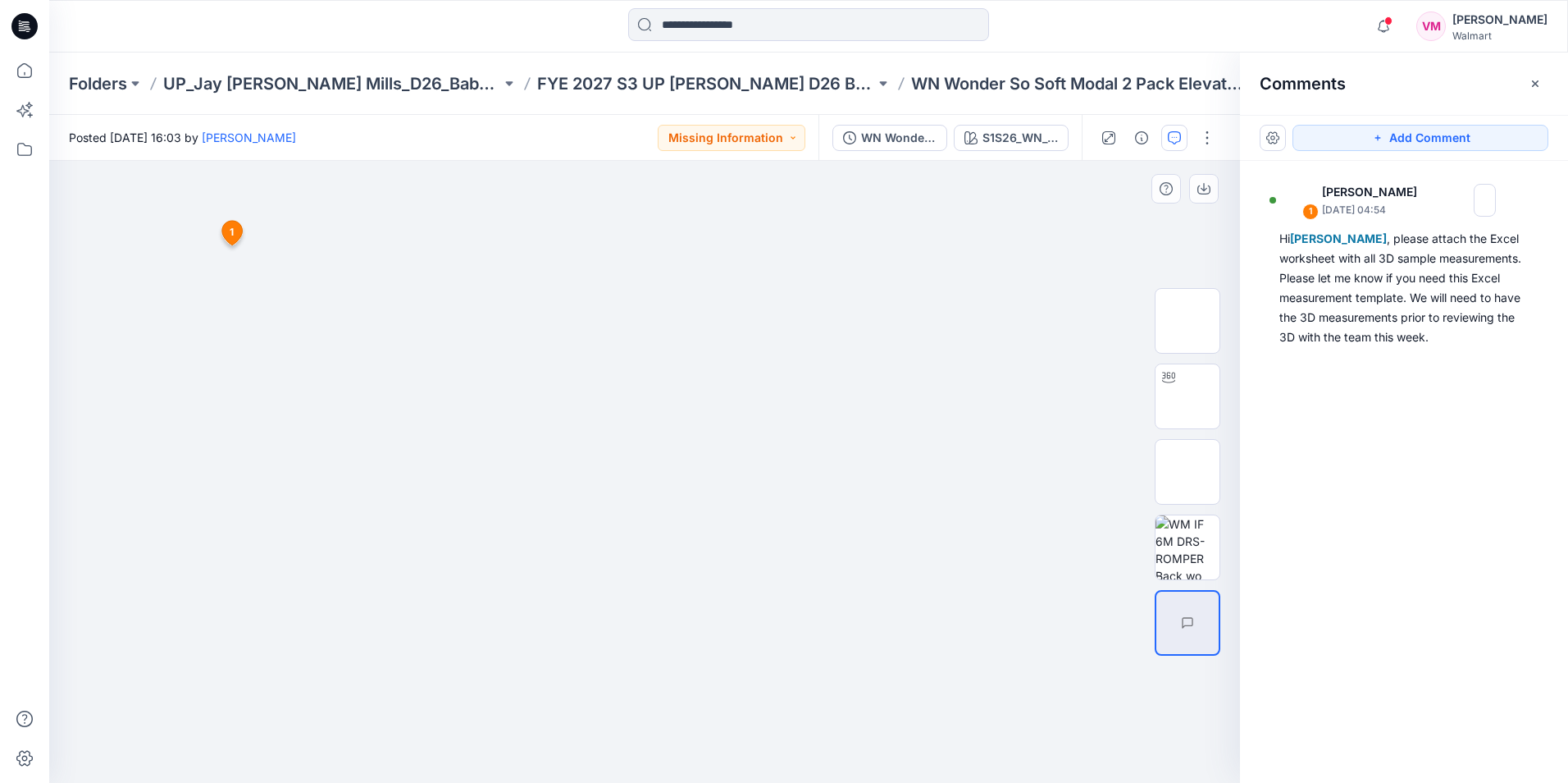
click at [230, 232] on span "1" at bounding box center [232, 233] width 4 height 15
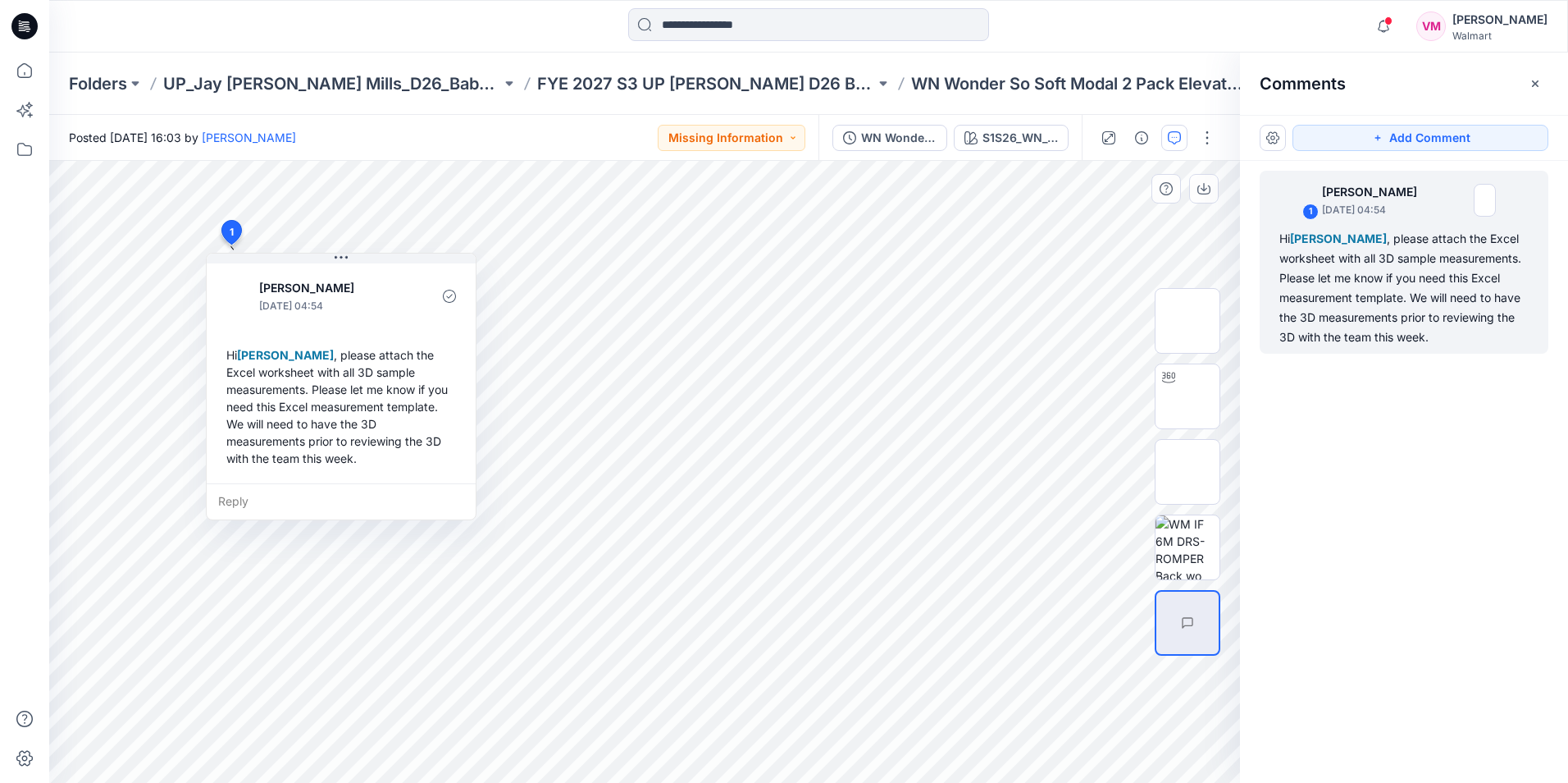
click at [230, 232] on span "1" at bounding box center [232, 233] width 4 height 15
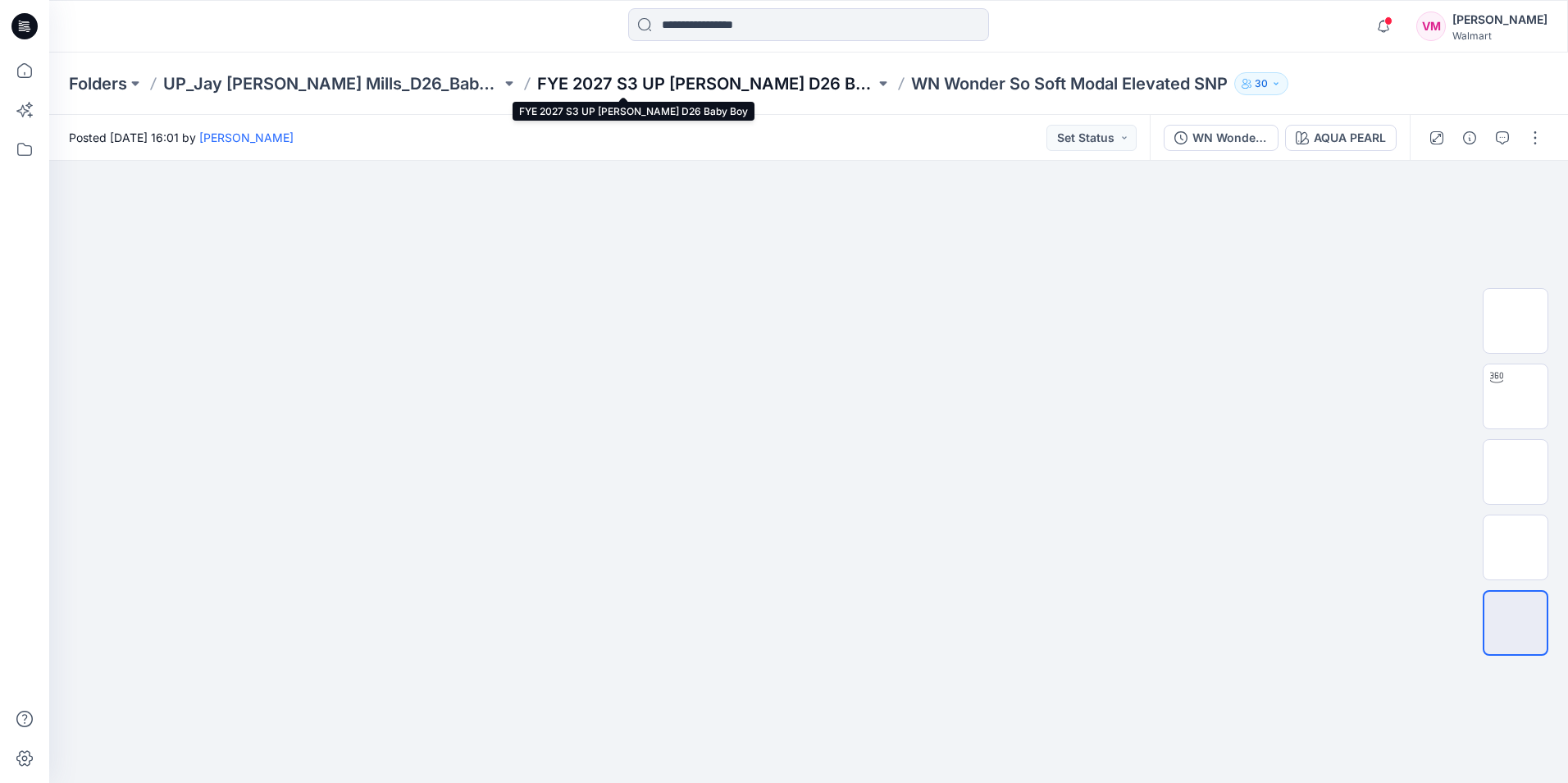
click at [734, 88] on p "FYE 2027 S3 UP [PERSON_NAME] D26 Baby Boy" at bounding box center [707, 84] width 338 height 23
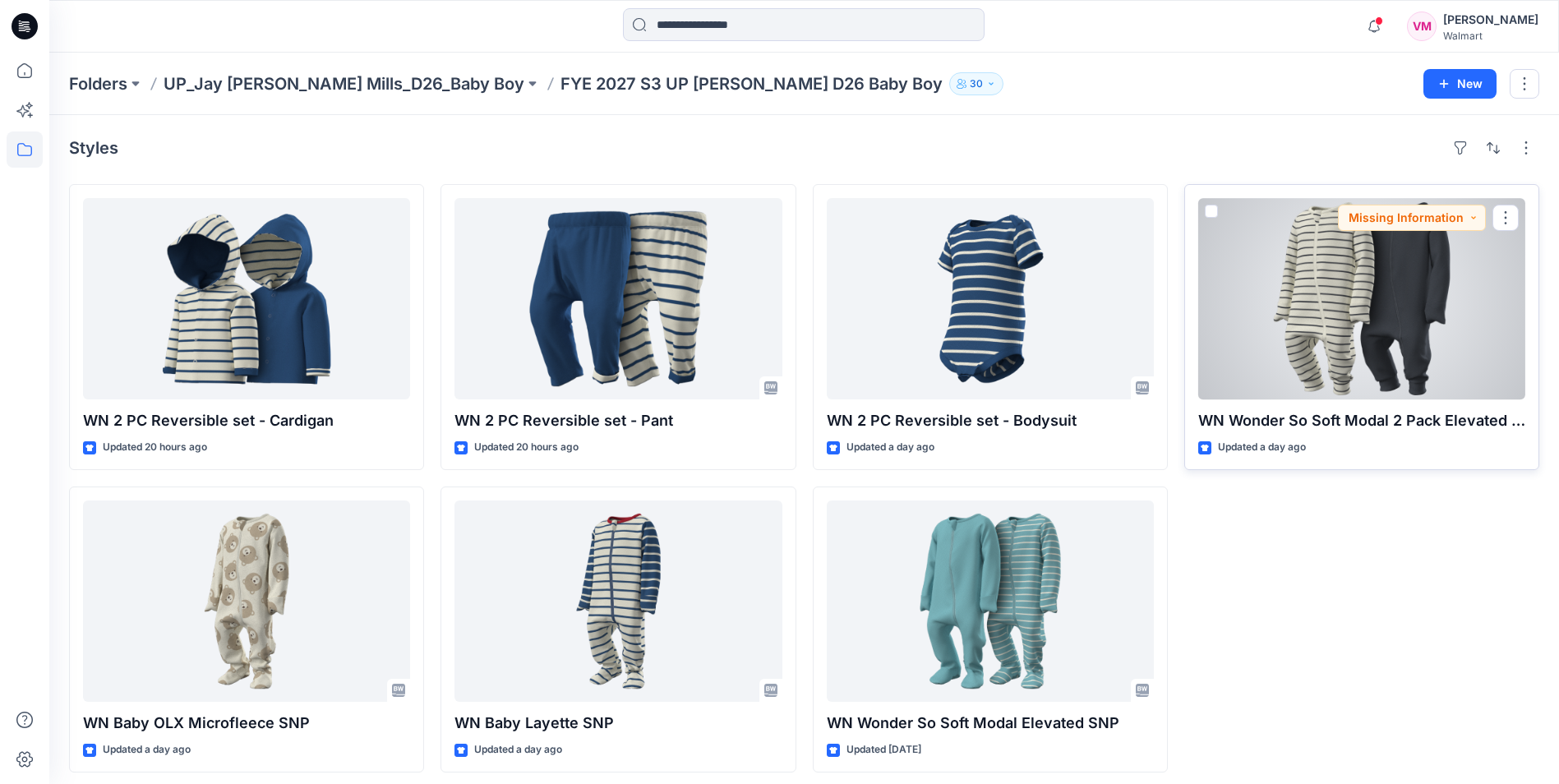
click at [1387, 315] on div at bounding box center [1362, 299] width 327 height 201
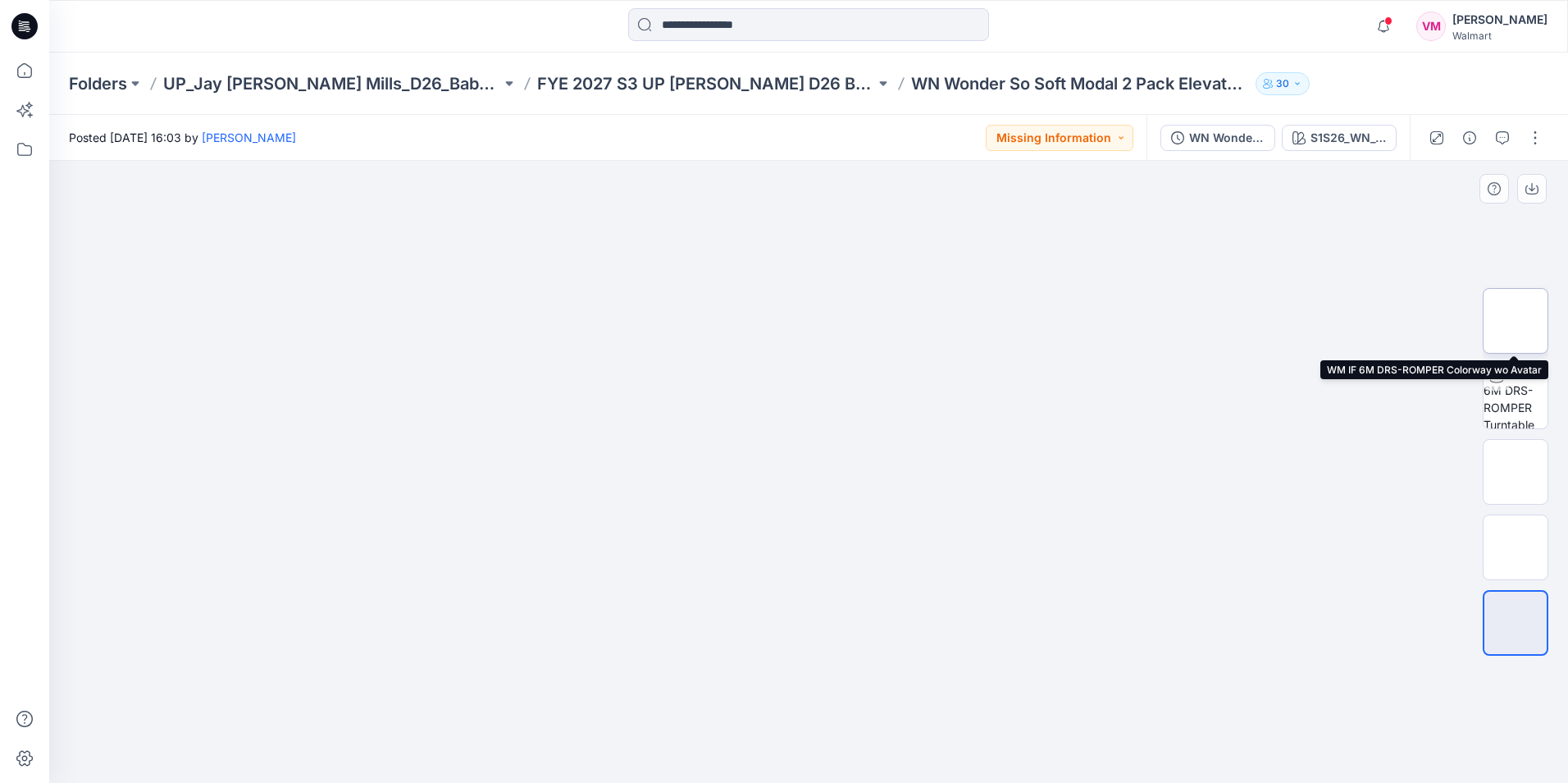
click at [1515, 321] on img at bounding box center [1515, 321] width 0 height 0
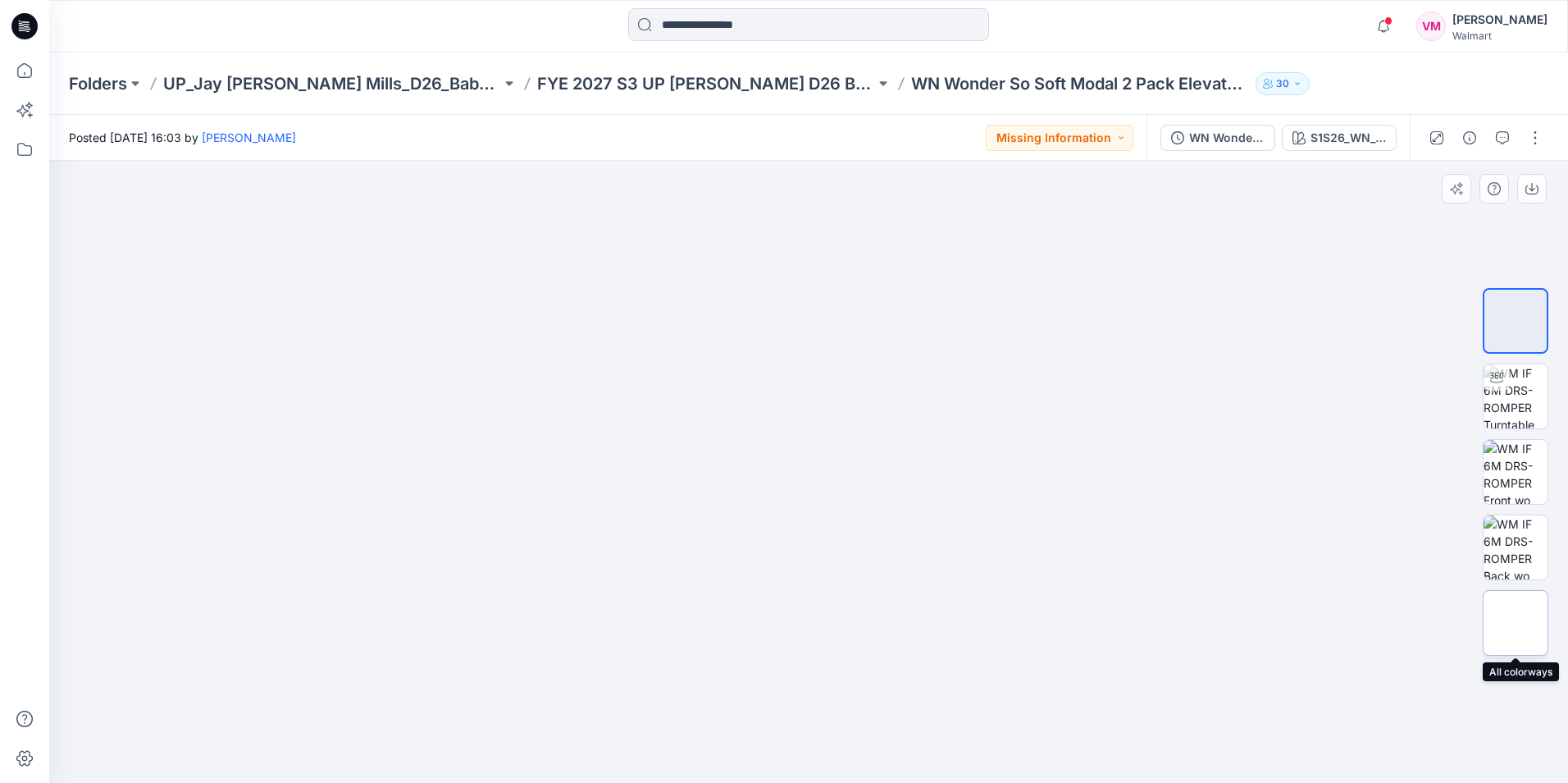
click at [1515, 623] on img at bounding box center [1515, 623] width 0 height 0
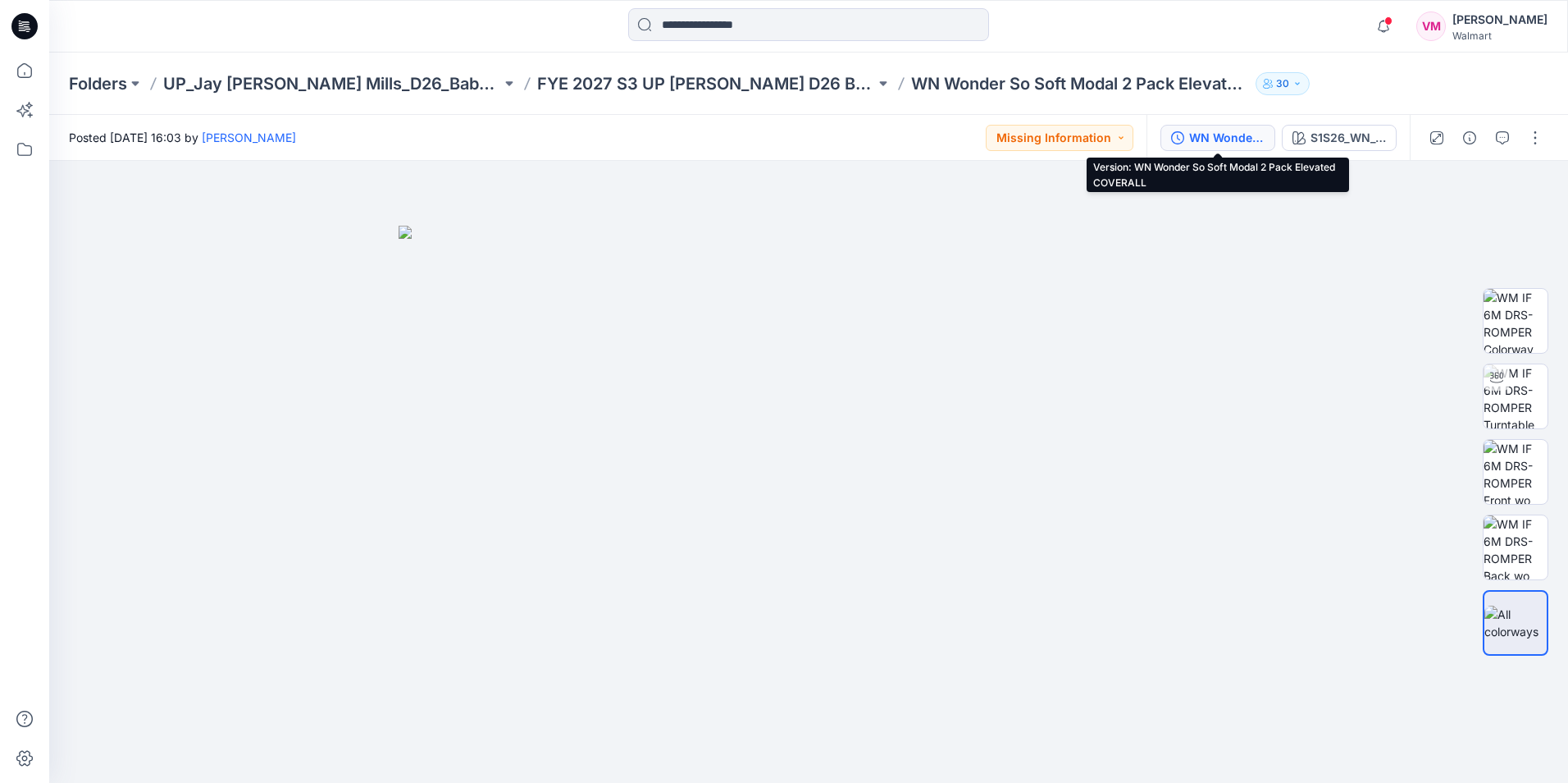
click at [1230, 137] on div "WN Wonder So Soft Modal 2 Pack Elevated COVERALL" at bounding box center [1227, 137] width 75 height 18
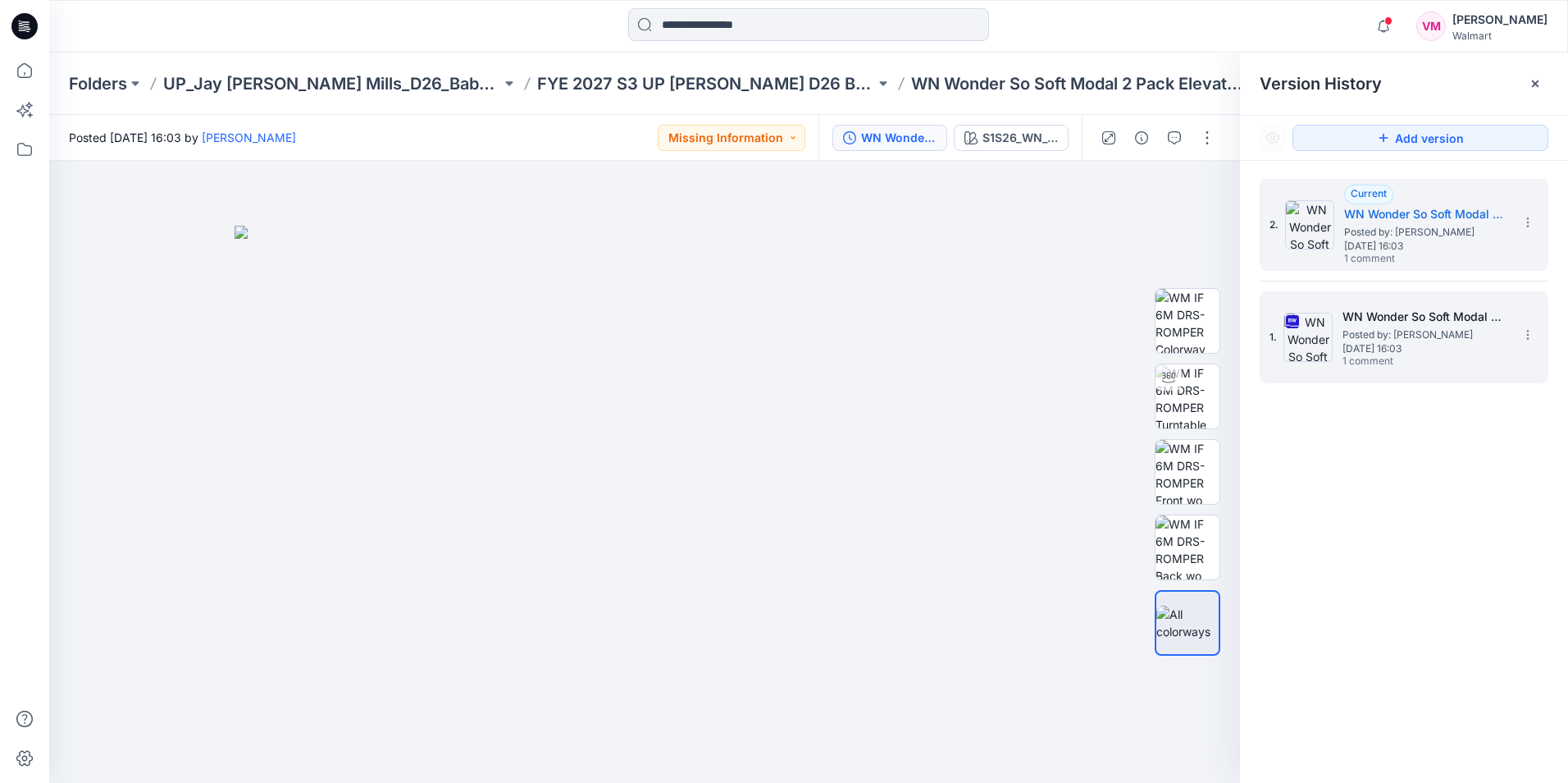
click at [1339, 320] on div "1. WN Wonder So Soft Modal 2 Pack Elevated COVERALL Posted by: [PERSON_NAME] [D…" at bounding box center [1393, 337] width 246 height 79
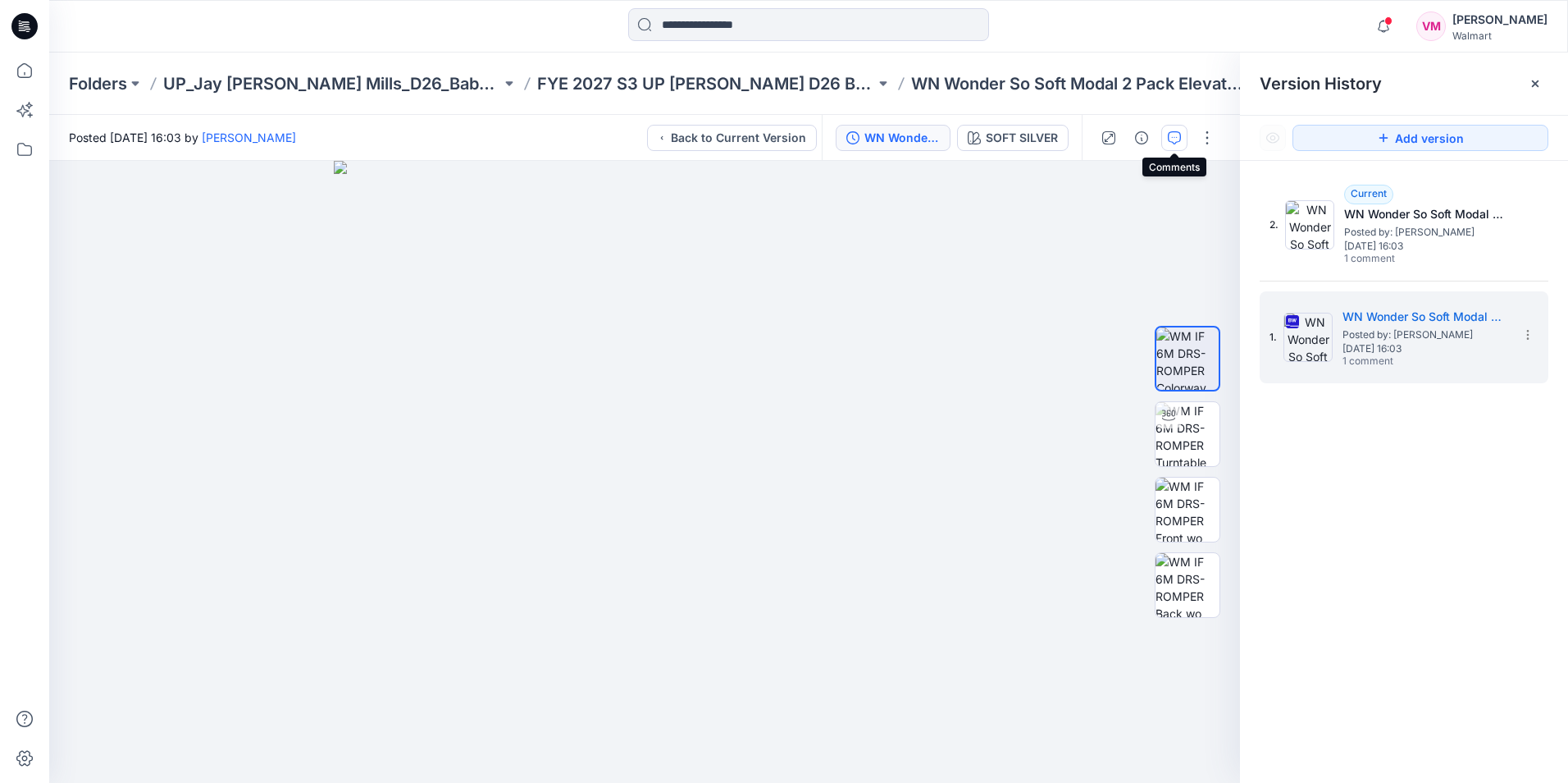
click at [1179, 141] on icon "button" at bounding box center [1175, 138] width 13 height 13
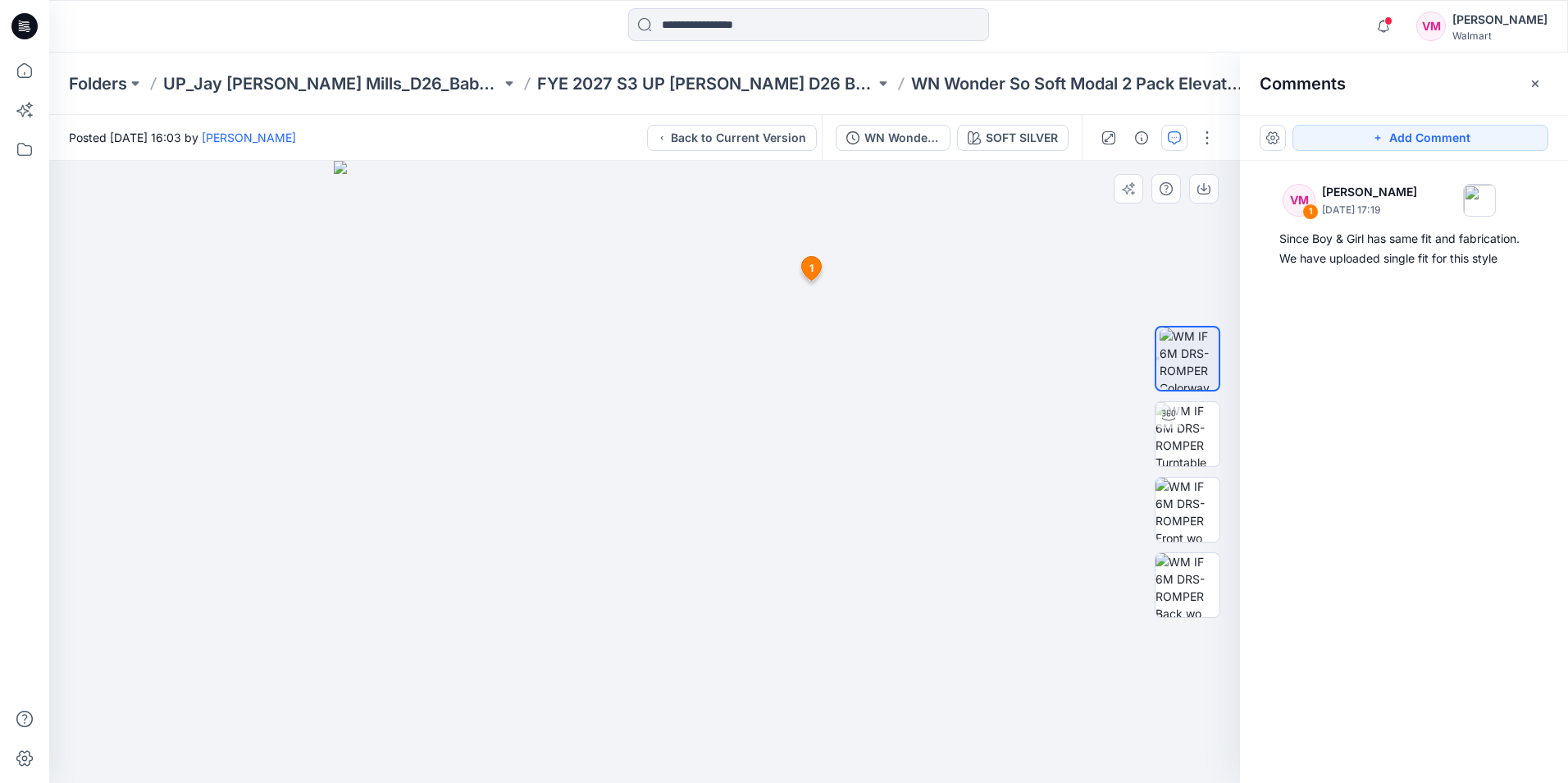
click at [812, 273] on span "1" at bounding box center [812, 269] width 4 height 15
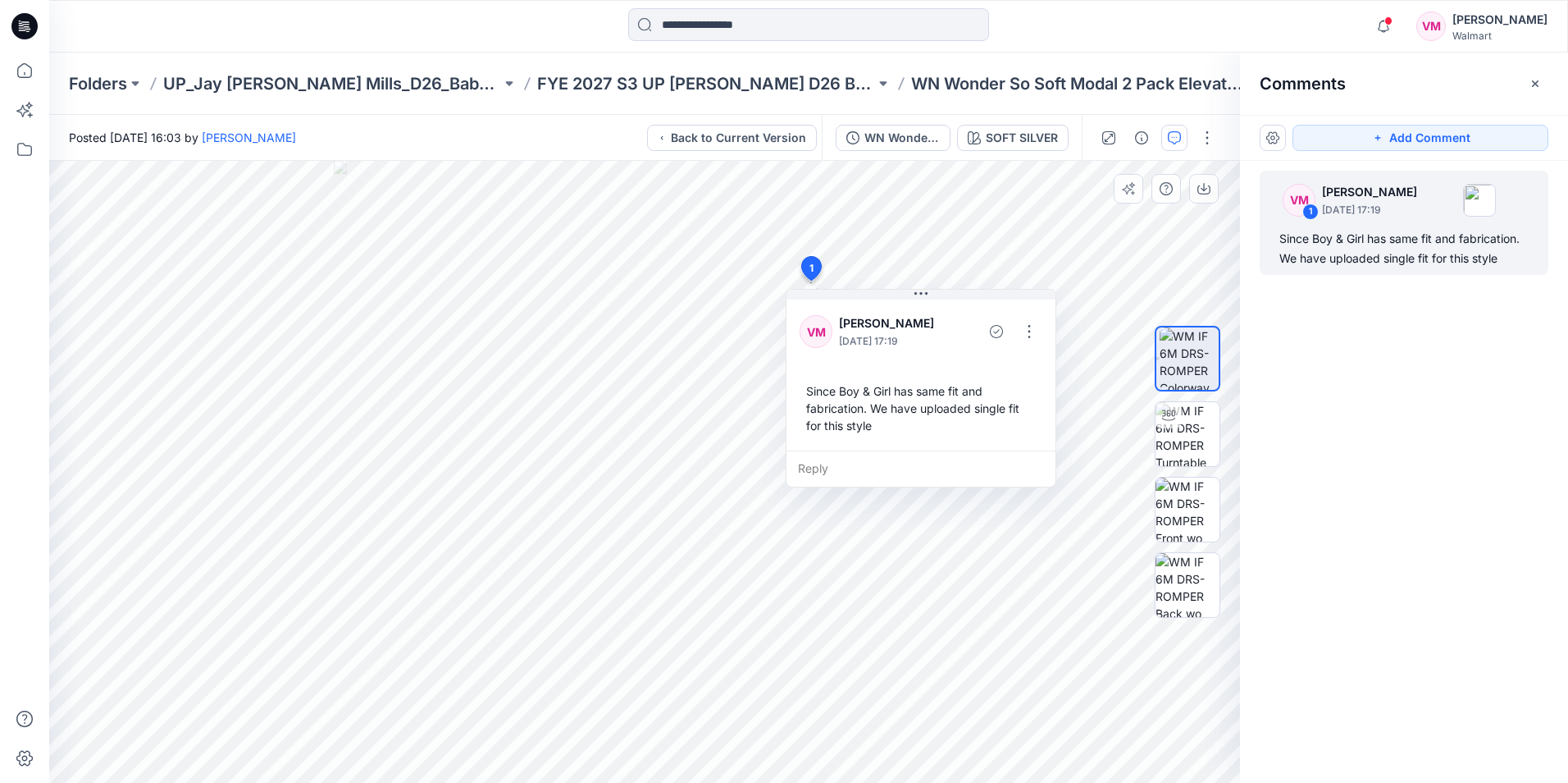
click at [812, 273] on span "1" at bounding box center [812, 269] width 4 height 15
click at [875, 425] on div "Since Boy & Girl has same fit and fabrication. We have uploaded single fit for …" at bounding box center [921, 407] width 243 height 65
click at [866, 425] on div "Since Boy & Girl has same fit and fabrication. We have uploaded single fit for …" at bounding box center [921, 407] width 243 height 65
click at [873, 424] on div "Since Boy & Girl has same fit and fabrication. We have uploaded single fit for …" at bounding box center [921, 407] width 243 height 65
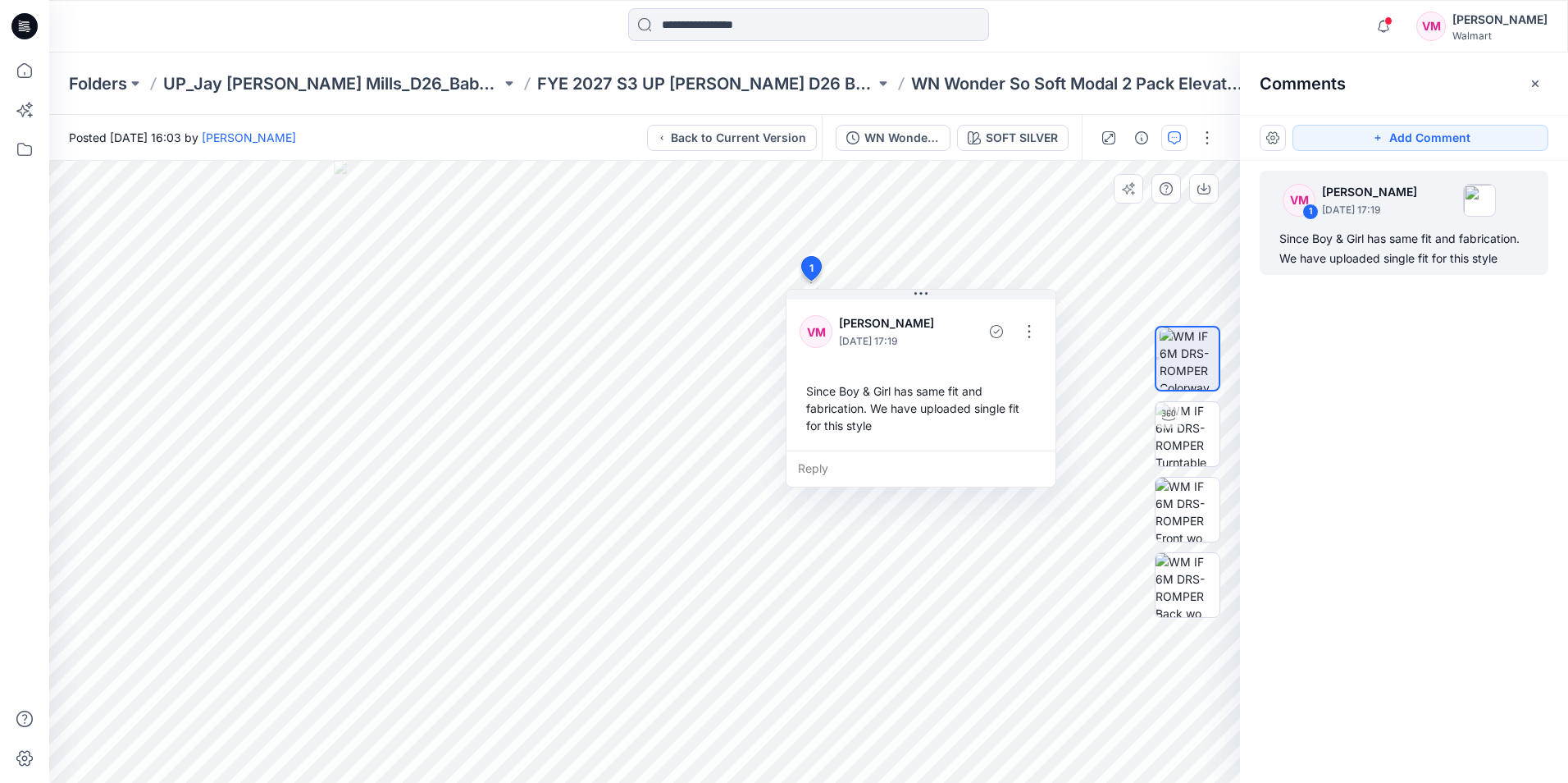
click at [813, 395] on div "Since Boy & Girl has same fit and fabrication. We have uploaded single fit for …" at bounding box center [921, 407] width 243 height 65
click at [811, 388] on div "Since Boy & Girl has same fit and fabrication. We have uploaded single fit for …" at bounding box center [921, 407] width 243 height 65
click at [808, 388] on div "Since Boy & Girl has same fit and fabrication. We have uploaded single fit for …" at bounding box center [921, 407] width 243 height 65
click at [1308, 344] on div "VM 1 [PERSON_NAME] [DATE] 17:19 Since Boy & Girl has same fit and fabrication. …" at bounding box center [1405, 441] width 328 height 561
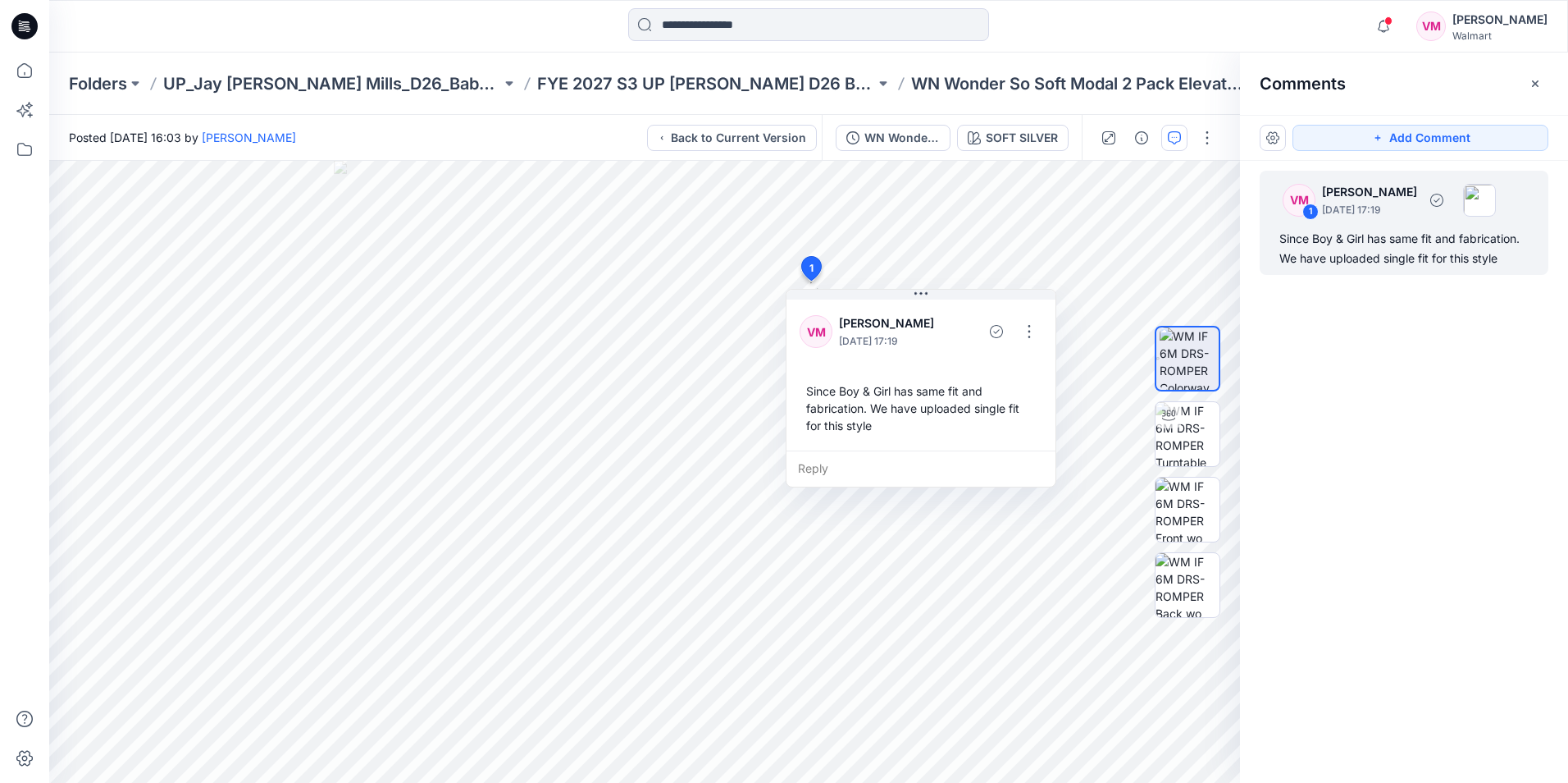
click at [1286, 240] on div "Since Boy & Girl has same fit and fabrication. We have uploaded single fit for …" at bounding box center [1405, 249] width 250 height 39
click at [1286, 238] on div "Since Boy & Girl has same fit and fabrication. We have uploaded single fit for …" at bounding box center [1405, 249] width 250 height 39
drag, startPoint x: 1286, startPoint y: 238, endPoint x: 1314, endPoint y: 244, distance: 28.6
click at [1314, 244] on div "Since Boy & Girl has same fit and fabrication. We have uploaded single fit for …" at bounding box center [1405, 249] width 250 height 39
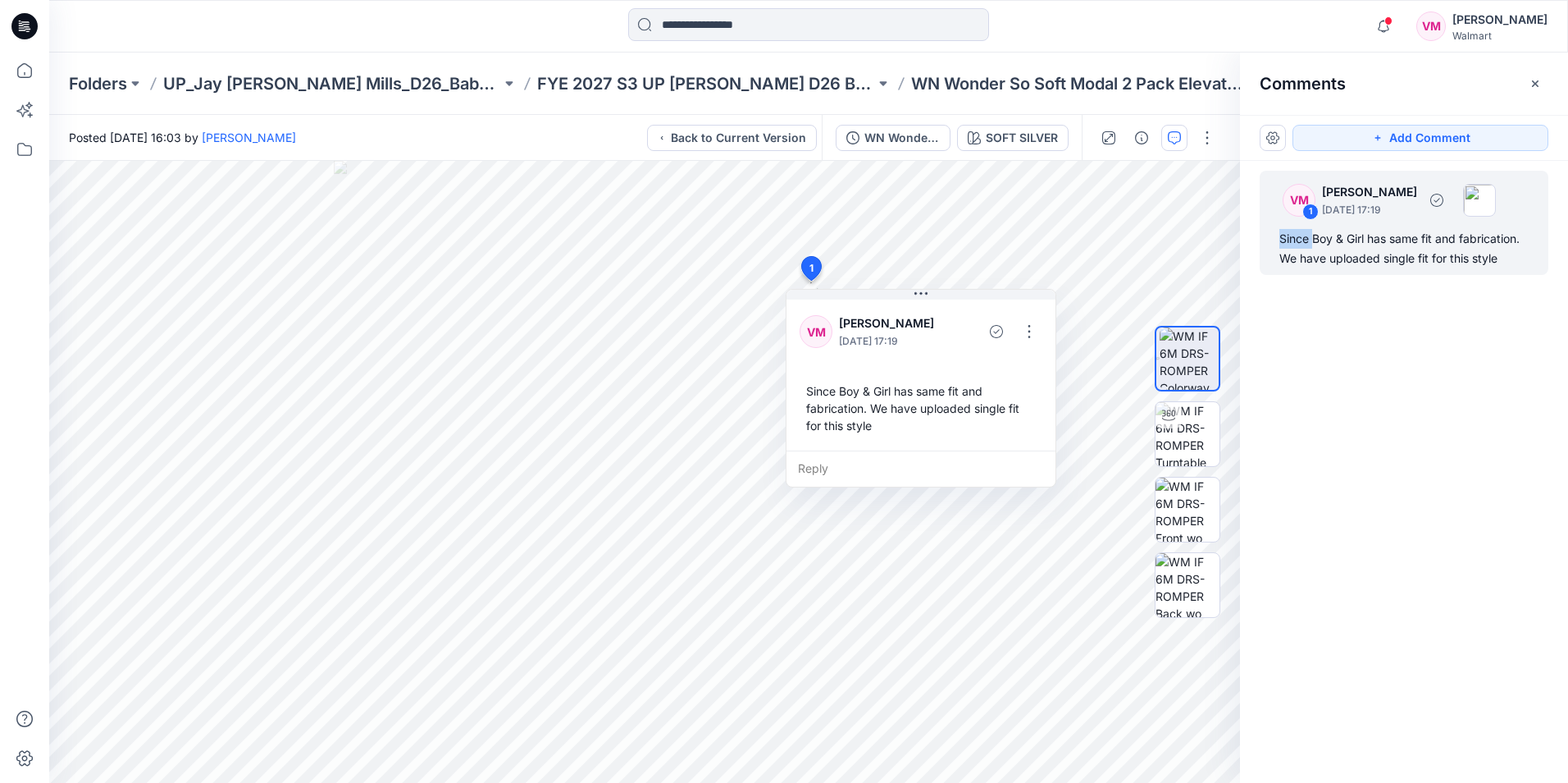
click at [1314, 244] on div "Since Boy & Girl has same fit and fabrication. We have uploaded single fit for …" at bounding box center [1405, 249] width 250 height 39
click at [817, 393] on div "Since Boy & Girl has same fit and fabrication. We have uploaded single fit for …" at bounding box center [921, 407] width 243 height 65
click at [814, 388] on div "Since Boy & Girl has same fit and fabrication. We have uploaded single fit for …" at bounding box center [921, 407] width 243 height 65
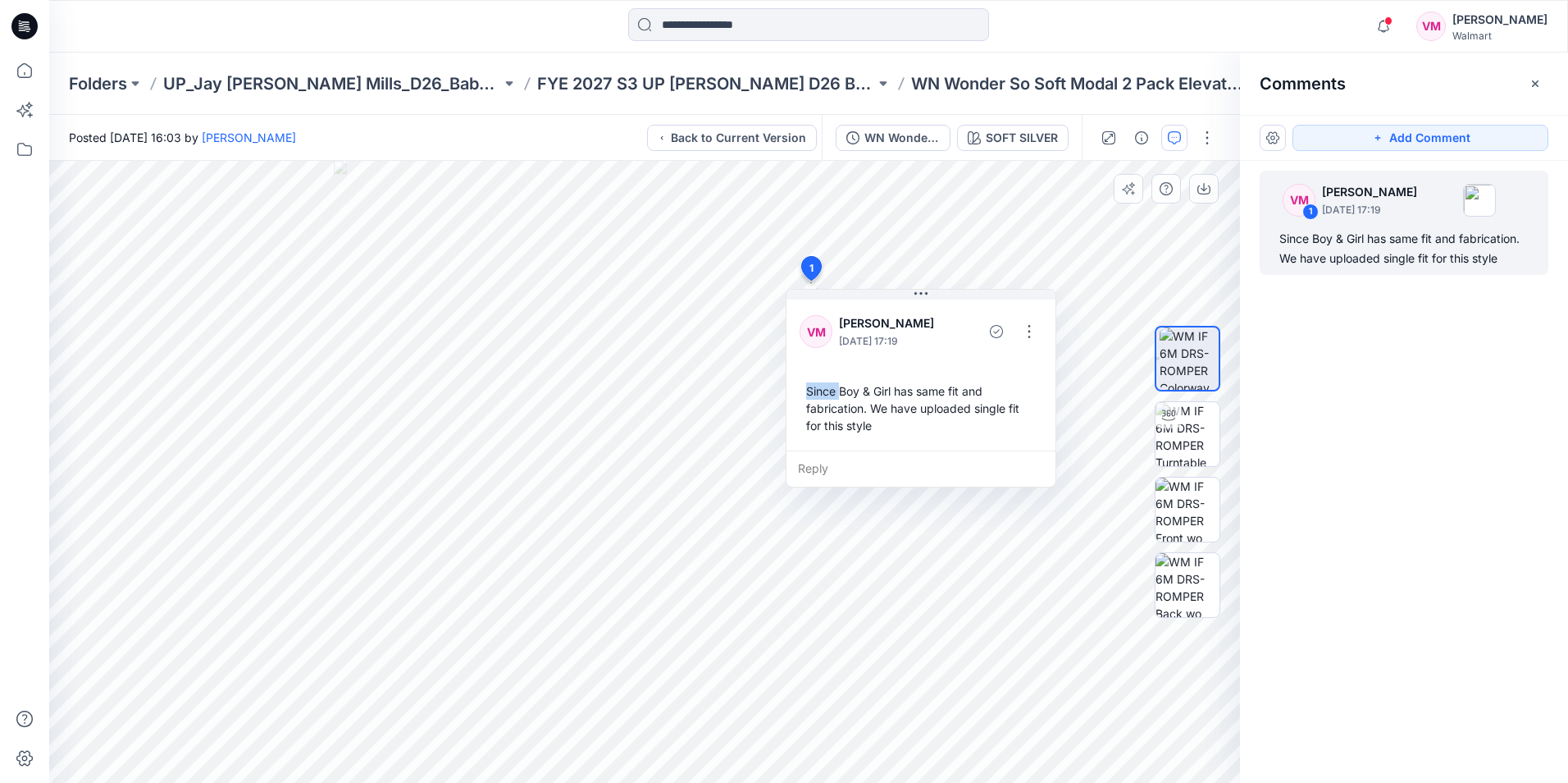
drag, startPoint x: 814, startPoint y: 388, endPoint x: 826, endPoint y: 387, distance: 12.0
click at [826, 387] on div "Since Boy & Girl has same fit and fabrication. We have uploaded single fit for …" at bounding box center [921, 407] width 243 height 65
click at [835, 389] on div "Since Boy & Girl has same fit and fabrication. We have uploaded single fit for …" at bounding box center [921, 407] width 243 height 65
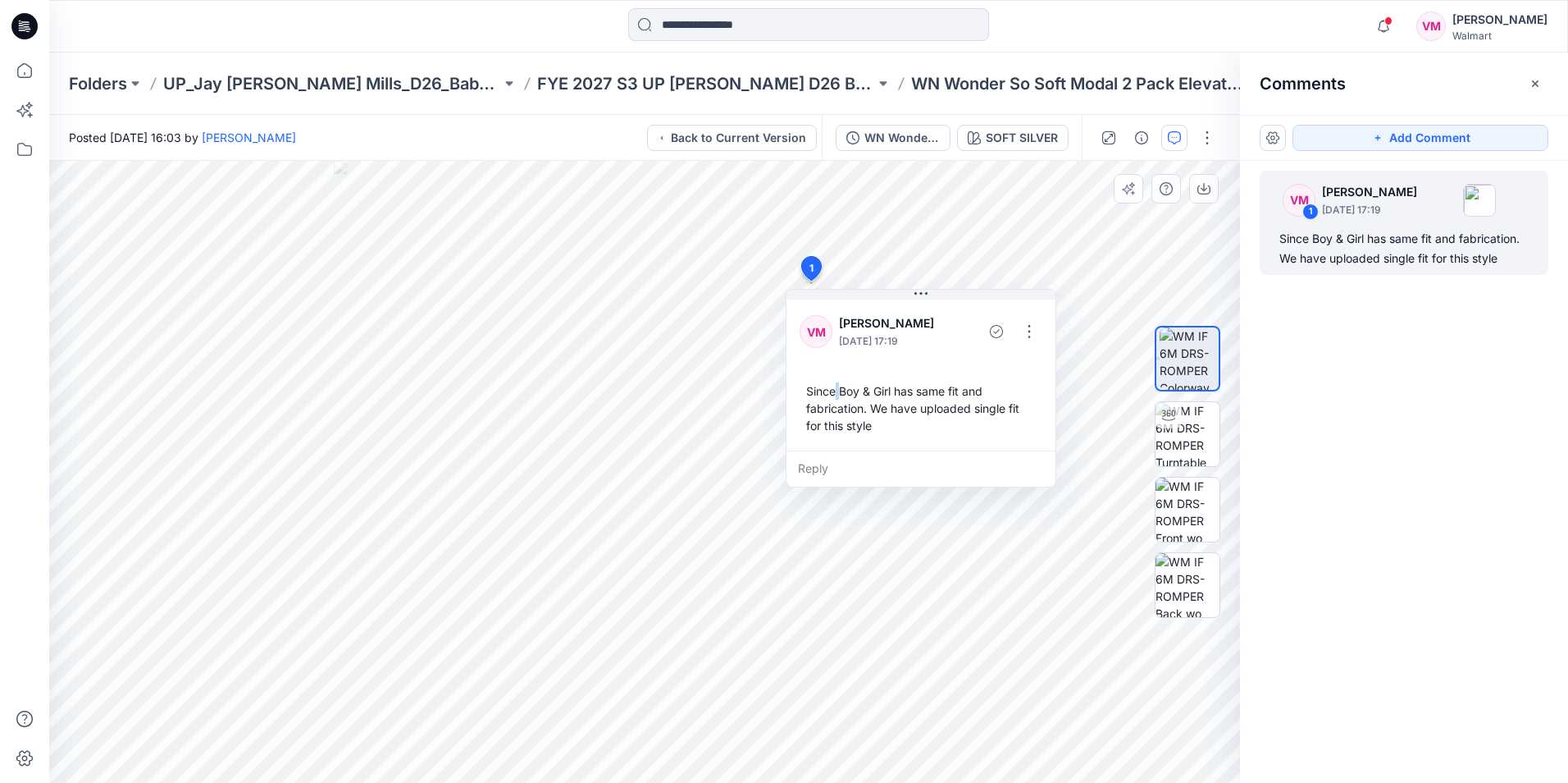
click at [841, 389] on div "Since Boy & Girl has same fit and fabrication. We have uploaded single fit for …" at bounding box center [921, 407] width 243 height 65
click at [841, 388] on div "Since Boy & Girl has same fit and fabrication. We have uploaded single fit for …" at bounding box center [921, 407] width 243 height 65
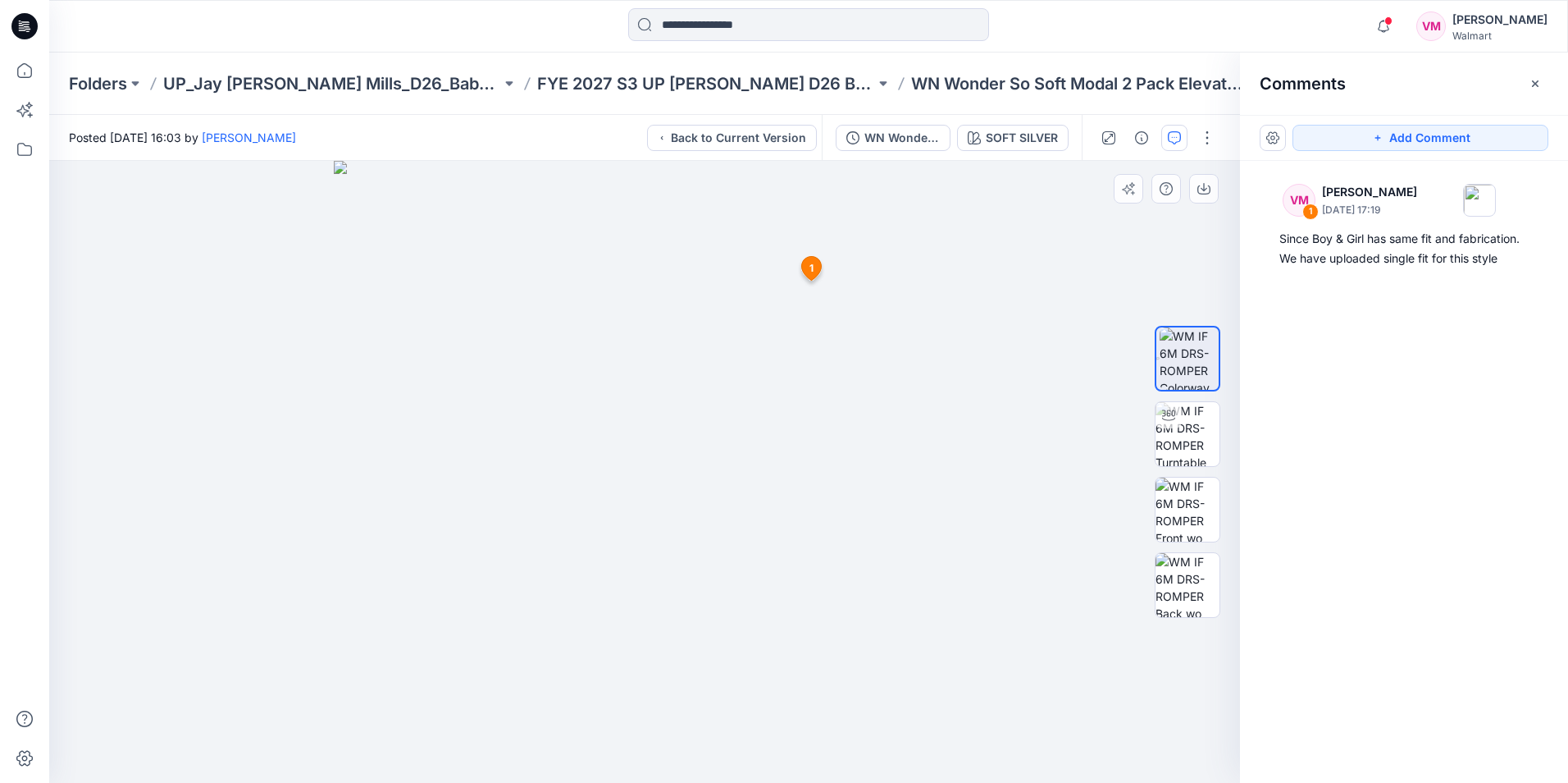
click at [814, 271] on span "1" at bounding box center [812, 269] width 4 height 15
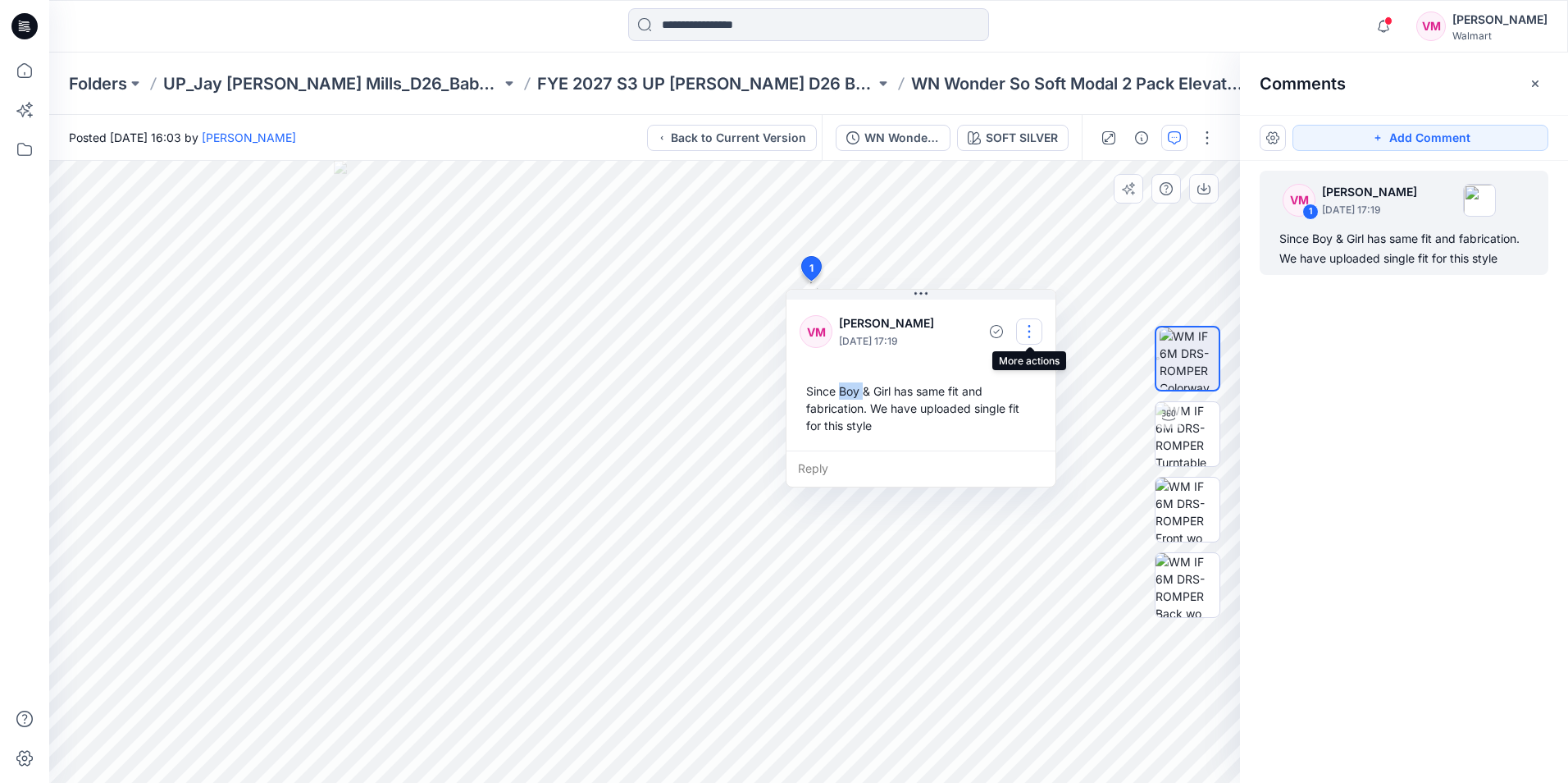
click at [1028, 328] on button "button" at bounding box center [1029, 331] width 26 height 26
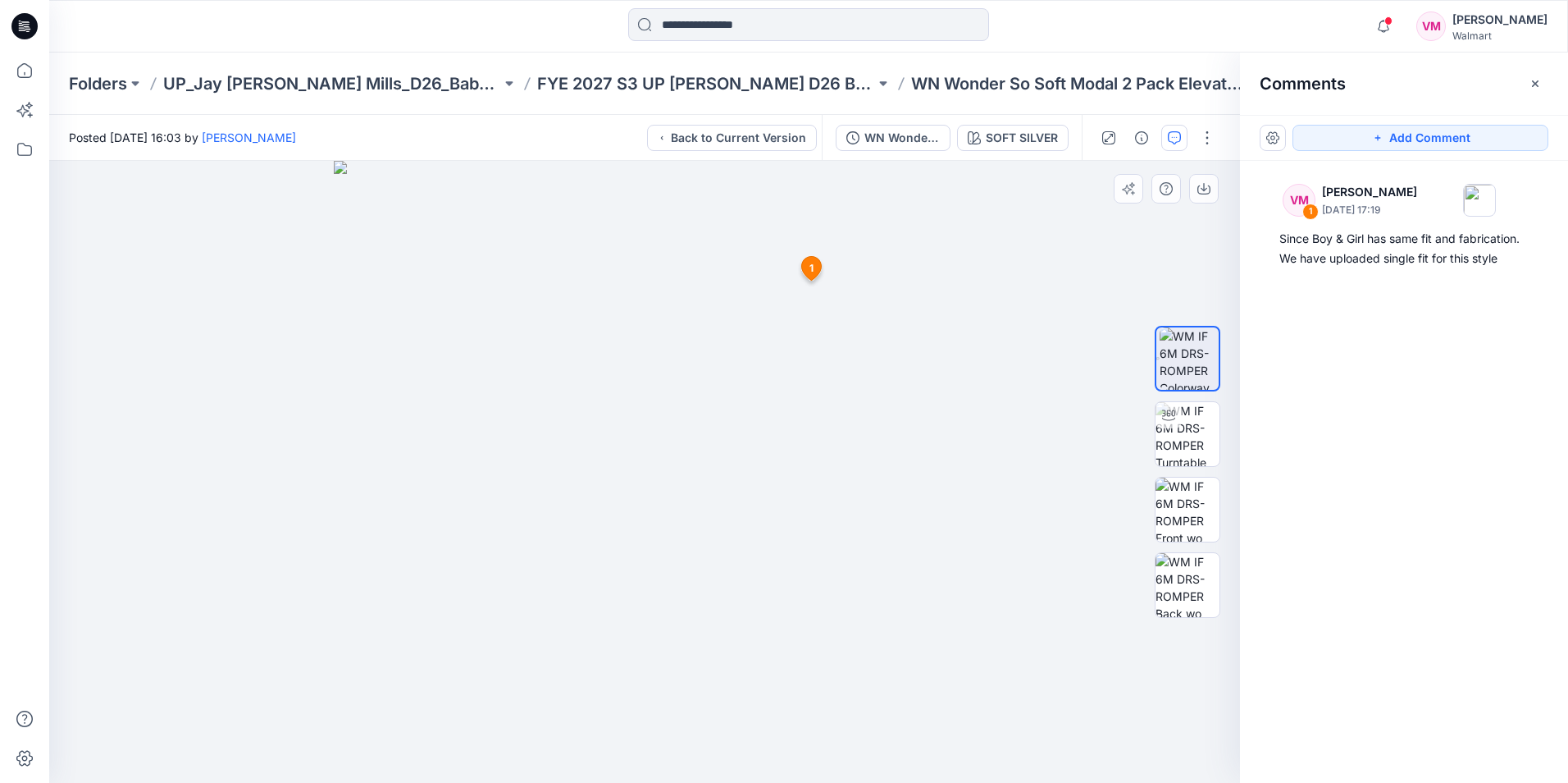
click at [809, 267] on icon at bounding box center [812, 268] width 20 height 23
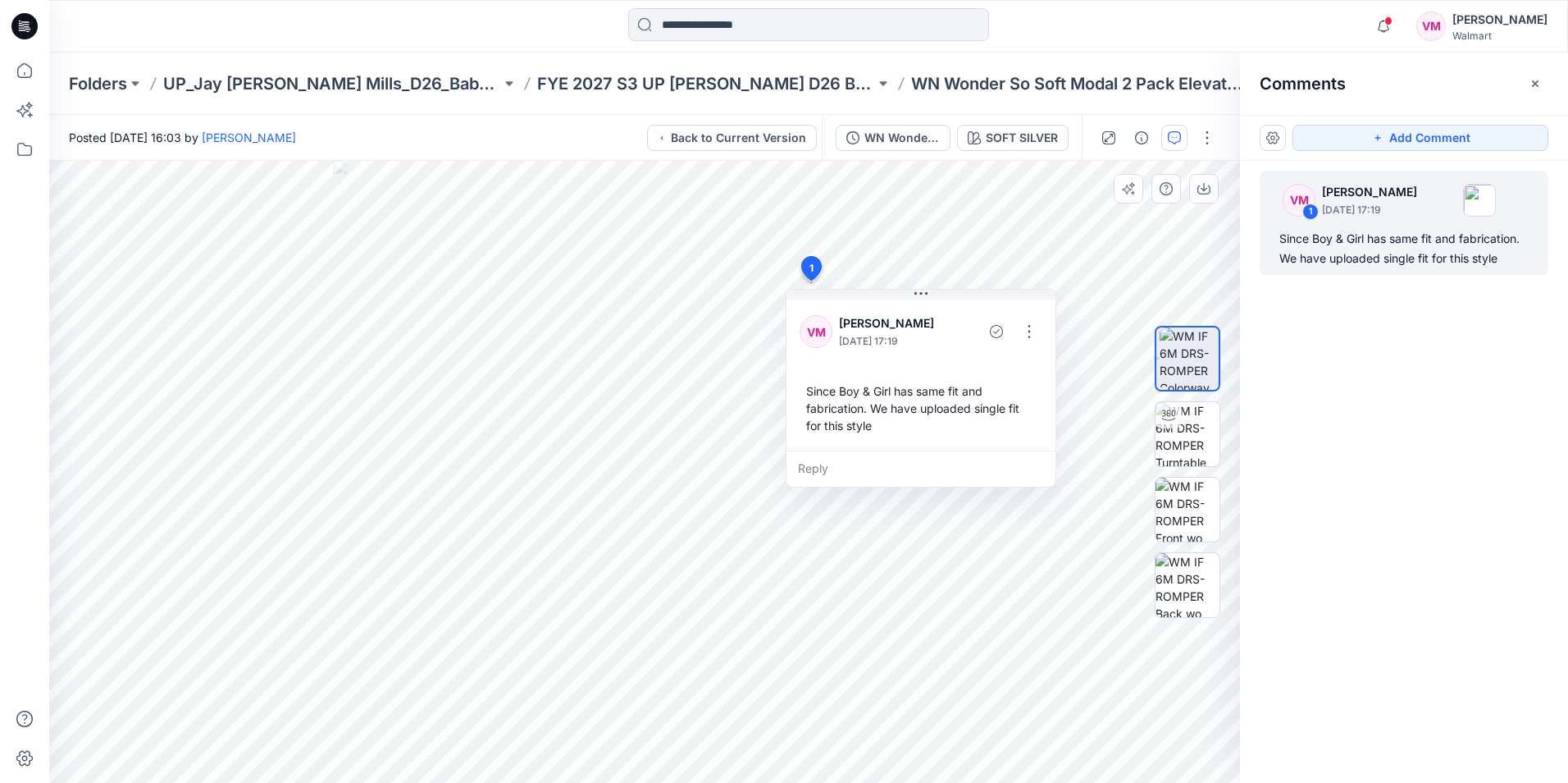
click at [828, 394] on div "Since Boy & Girl has same fit and fabrication. We have uploaded single fit for …" at bounding box center [921, 407] width 243 height 65
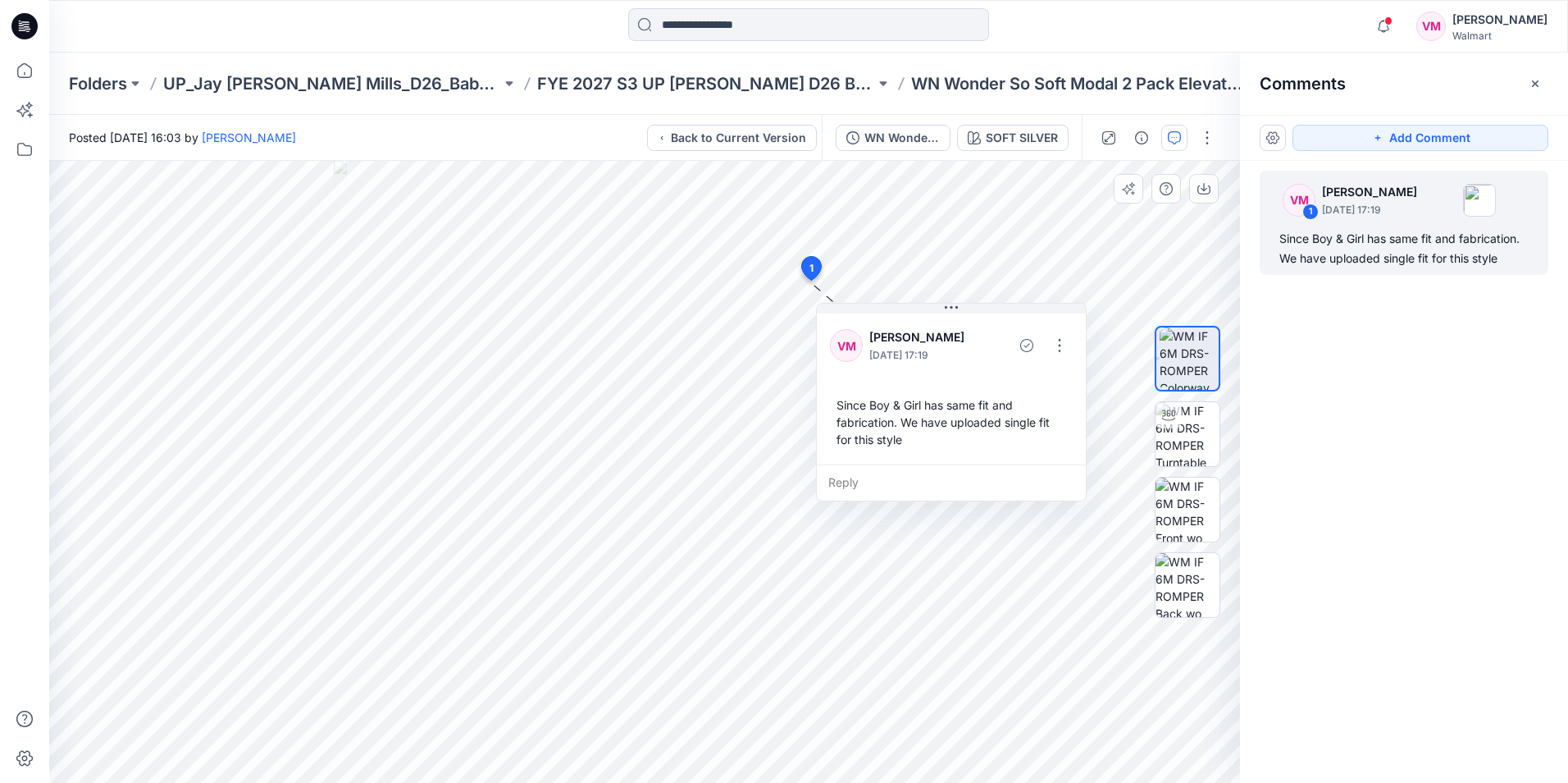
drag, startPoint x: 825, startPoint y: 385, endPoint x: 856, endPoint y: 399, distance: 34.0
click at [856, 399] on div "Since Boy & Girl has same fit and fabrication. We have uploaded single fit for …" at bounding box center [951, 422] width 243 height 65
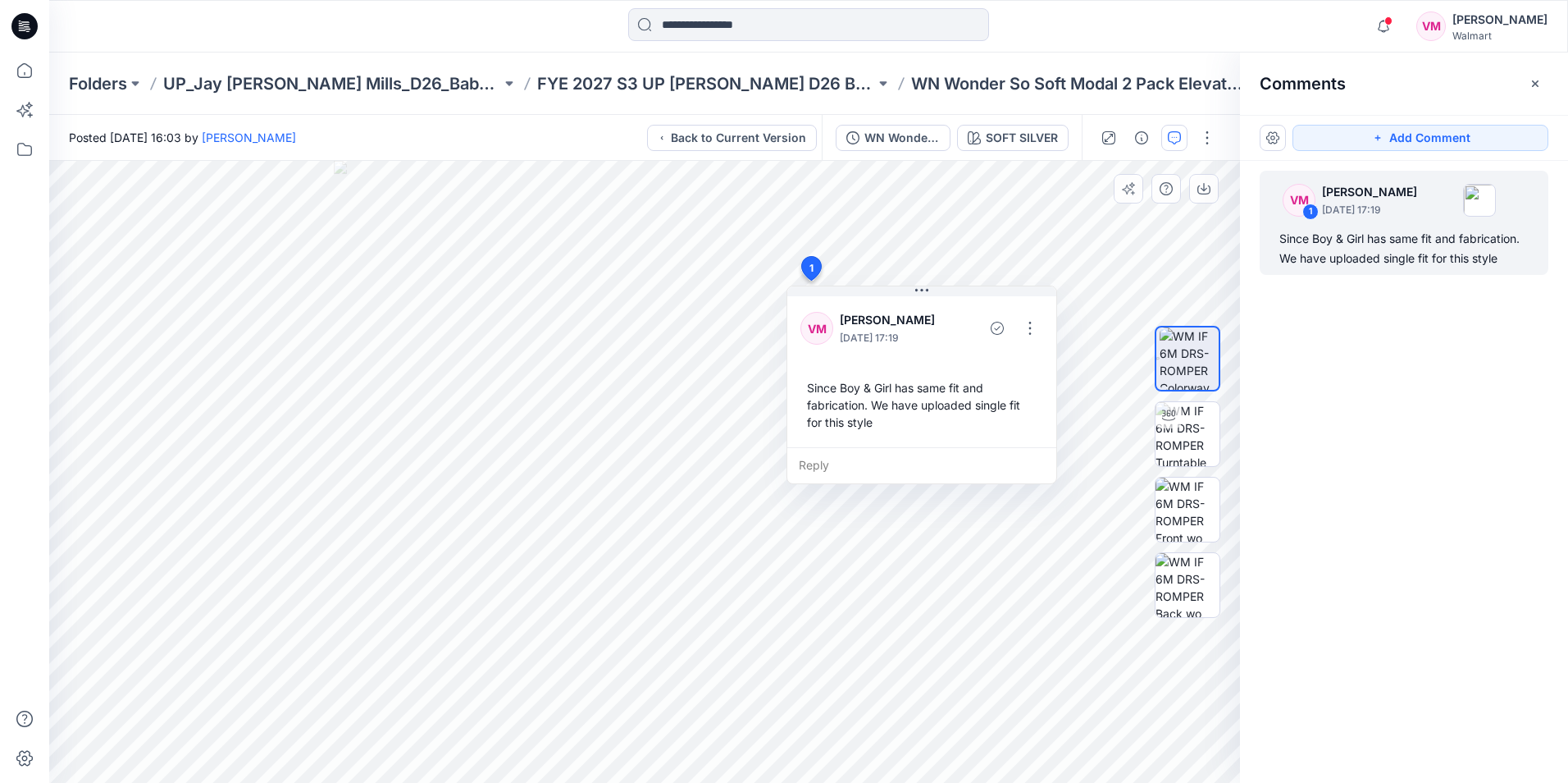
drag, startPoint x: 857, startPoint y: 391, endPoint x: 827, endPoint y: 374, distance: 34.5
click at [827, 374] on div "Since Boy & Girl has same fit and fabrication. We have uploaded single fit for …" at bounding box center [921, 405] width 243 height 65
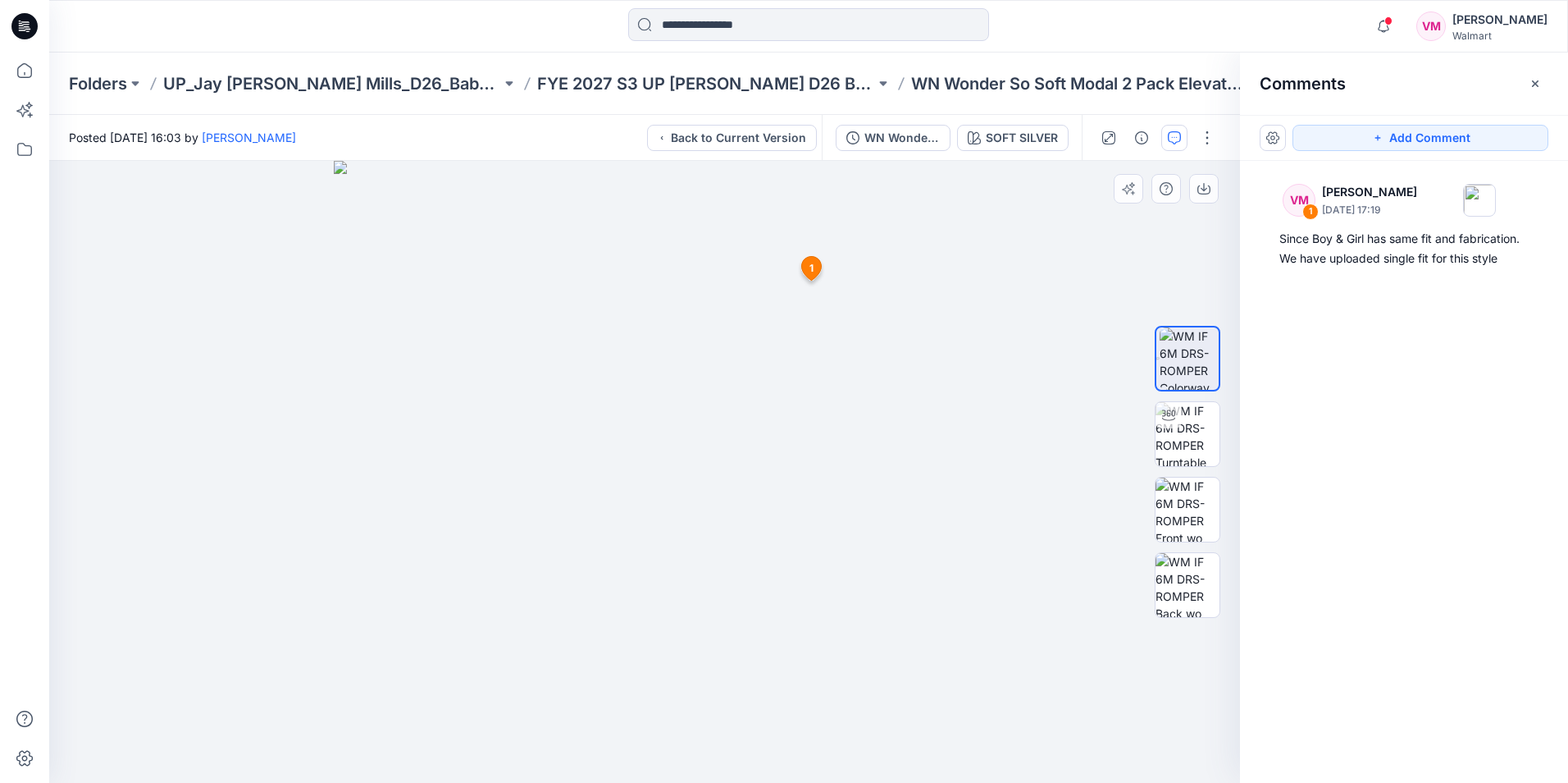
click at [817, 270] on icon at bounding box center [812, 268] width 20 height 23
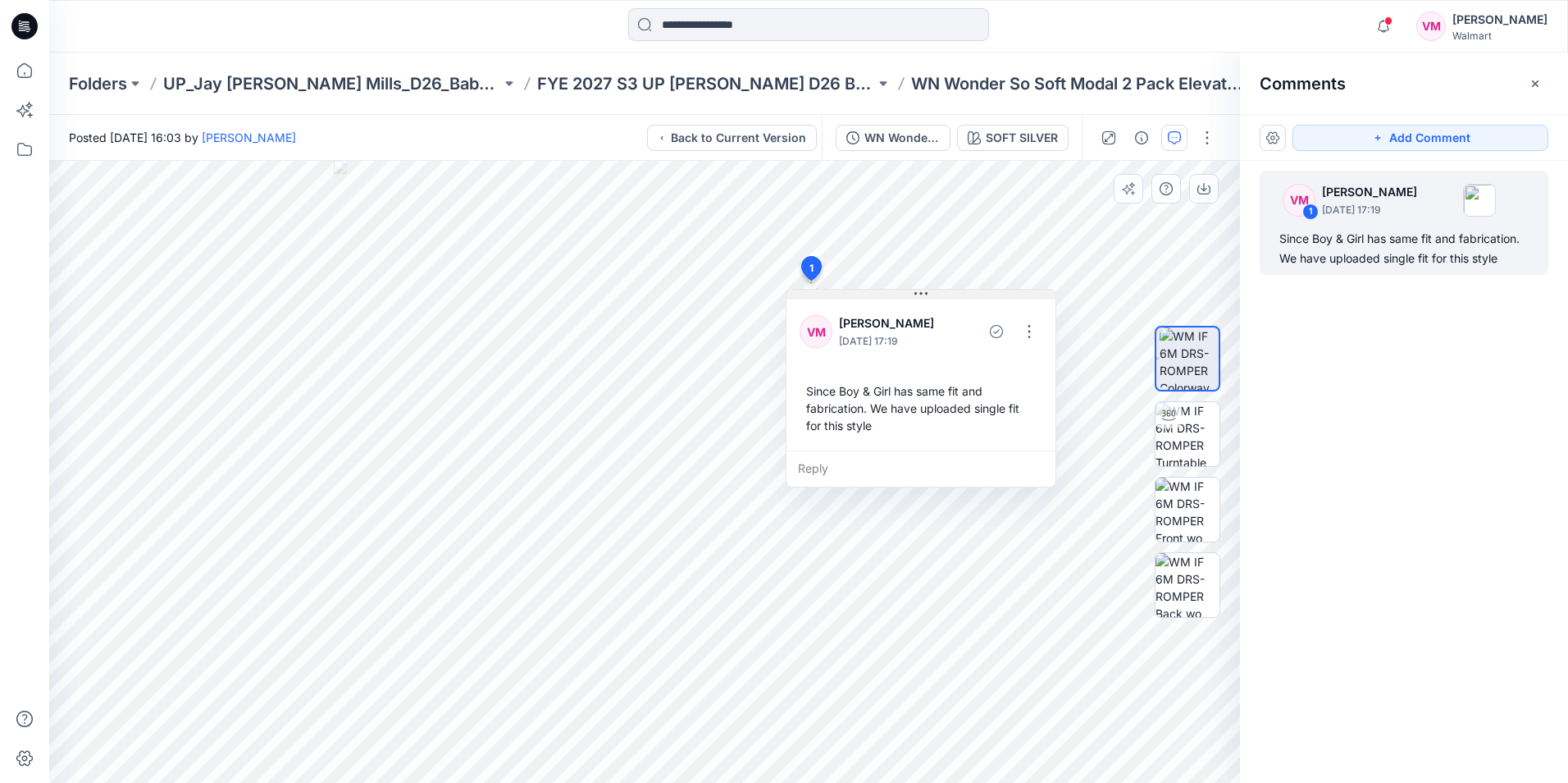
click at [924, 291] on icon at bounding box center [921, 294] width 13 height 13
click at [922, 293] on icon at bounding box center [921, 293] width 13 height 3
click at [1361, 238] on div "Since Boy & Girl has same fit and fabrication. We have uploaded single fit for …" at bounding box center [1405, 249] width 250 height 39
click at [1285, 239] on div "Since Boy & Girl has same fit and fabrication. We have uploaded single fit for …" at bounding box center [1405, 249] width 250 height 39
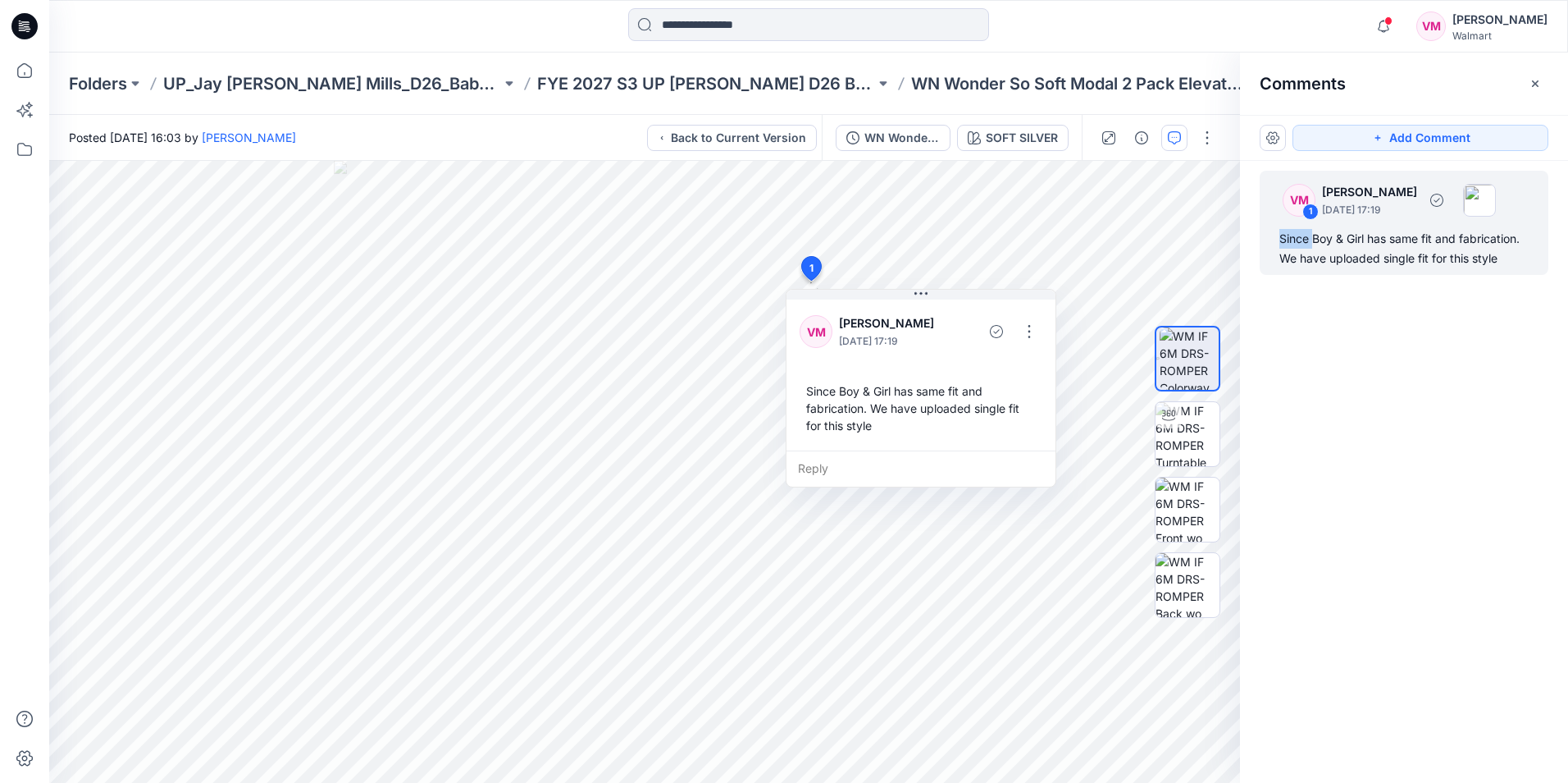
copy div "Since"
click at [1318, 238] on div "Since Boy & Girl has same fit and fabrication. We have uploaded single fit for …" at bounding box center [1405, 249] width 250 height 39
drag, startPoint x: 1318, startPoint y: 238, endPoint x: 1500, endPoint y: 268, distance: 184.5
click at [1500, 268] on div "Since Boy & Girl has same fit and fabrication. We have uploaded single fit for …" at bounding box center [1405, 249] width 250 height 39
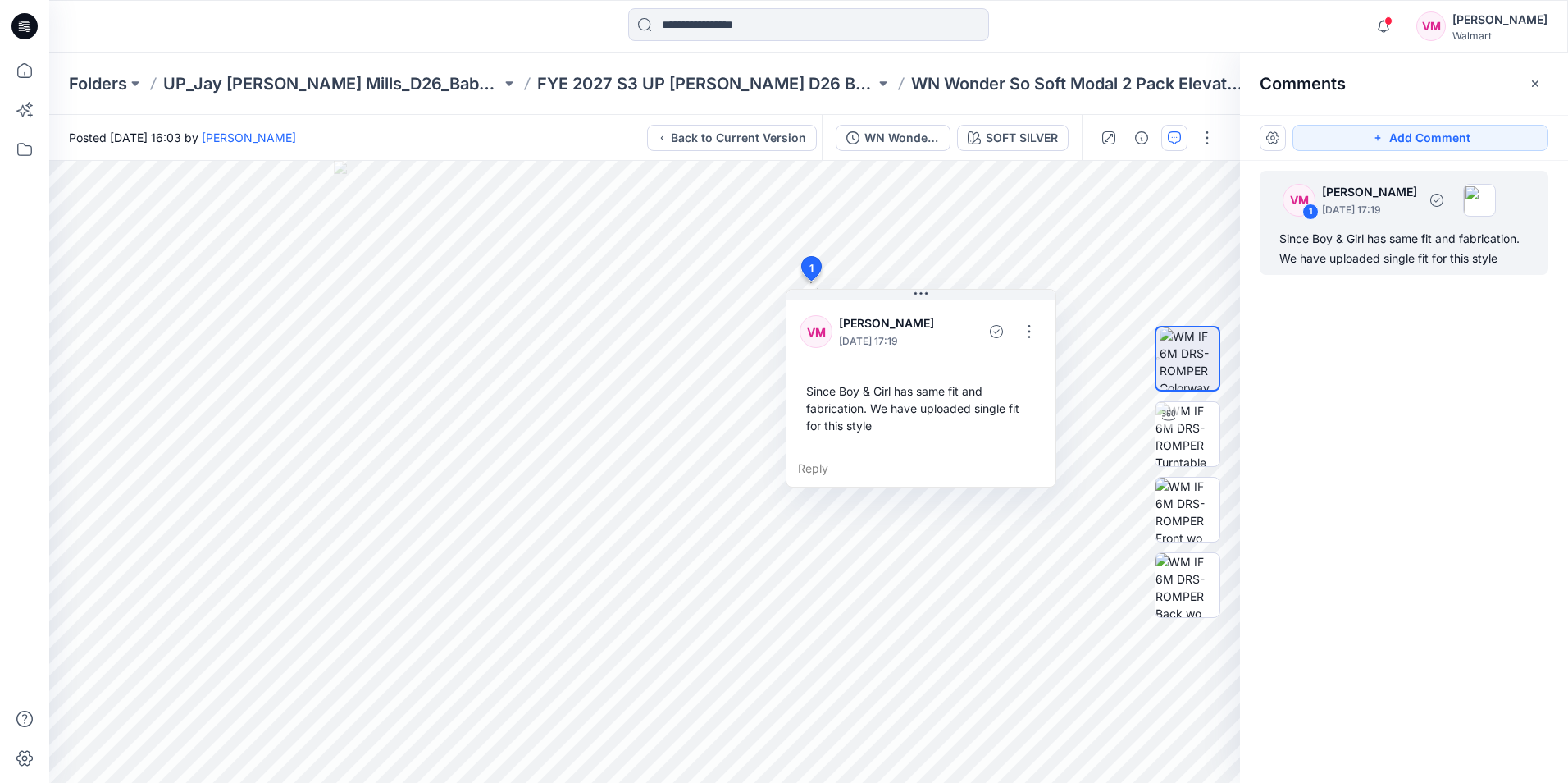
click at [1499, 259] on div "Since Boy & Girl has same fit and fabrication. We have uploaded single fit for …" at bounding box center [1405, 249] width 250 height 39
drag, startPoint x: 1499, startPoint y: 259, endPoint x: 1278, endPoint y: 237, distance: 222.1
click at [1278, 237] on div "VM 1 [PERSON_NAME] [DATE] 17:19 Since Boy & Girl has same fit and fabrication. …" at bounding box center [1405, 223] width 289 height 104
copy div "Since Boy & Girl has same fit and fabrication. We have uploaded single fit for …"
